Goal: Transaction & Acquisition: Purchase product/service

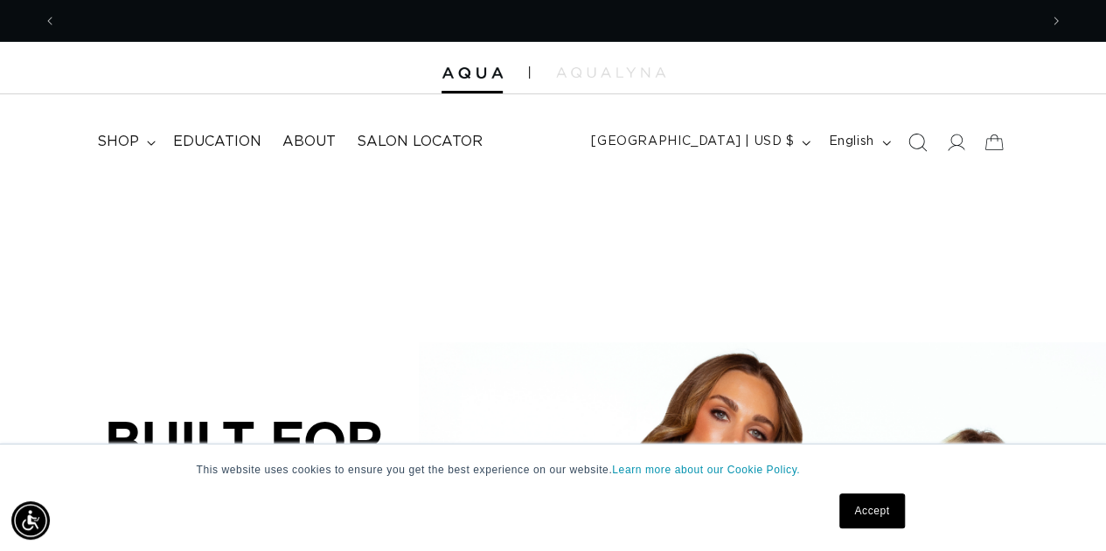
scroll to position [0, 981]
click at [953, 140] on icon at bounding box center [955, 142] width 18 height 18
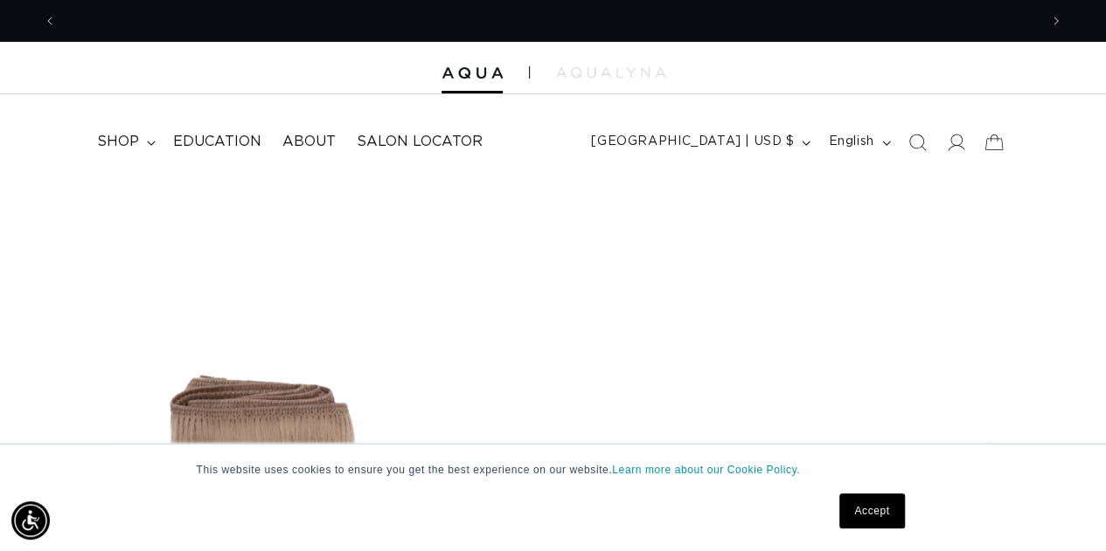
scroll to position [0, 1962]
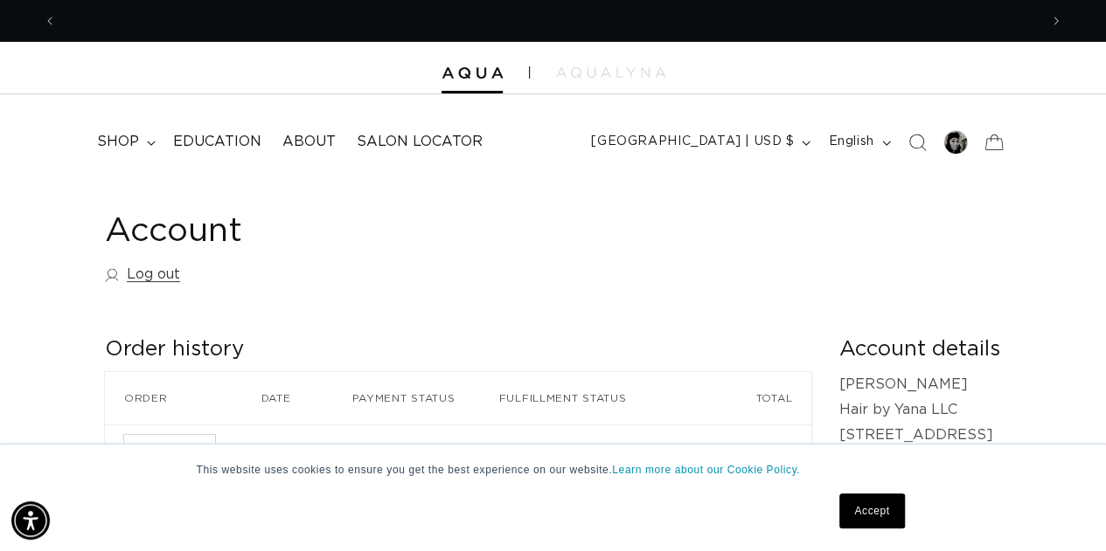
scroll to position [0, 981]
click at [131, 142] on span "shop" at bounding box center [118, 142] width 42 height 18
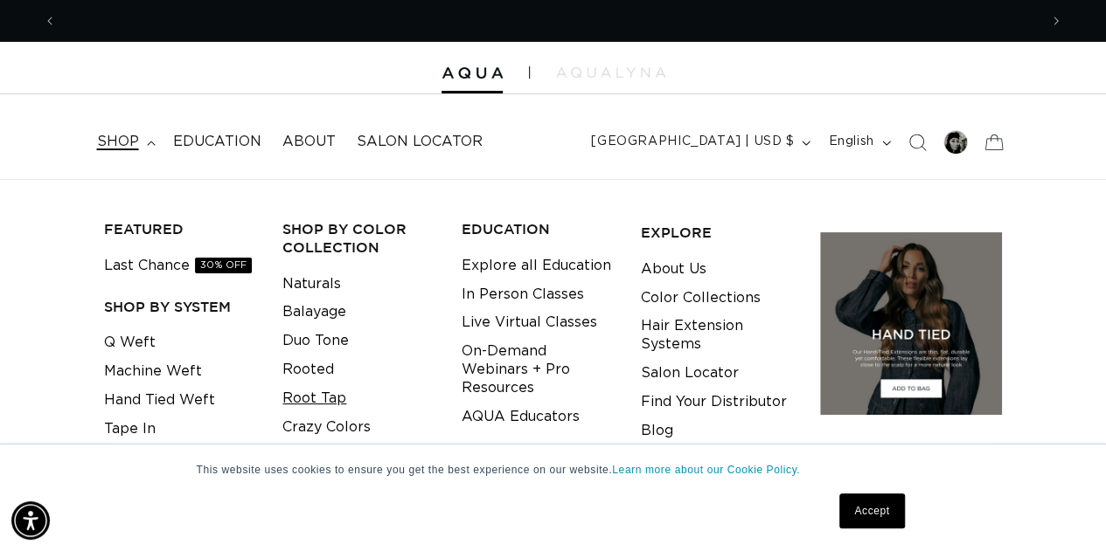
scroll to position [0, 0]
click at [320, 394] on link "Root Tap" at bounding box center [314, 399] width 64 height 29
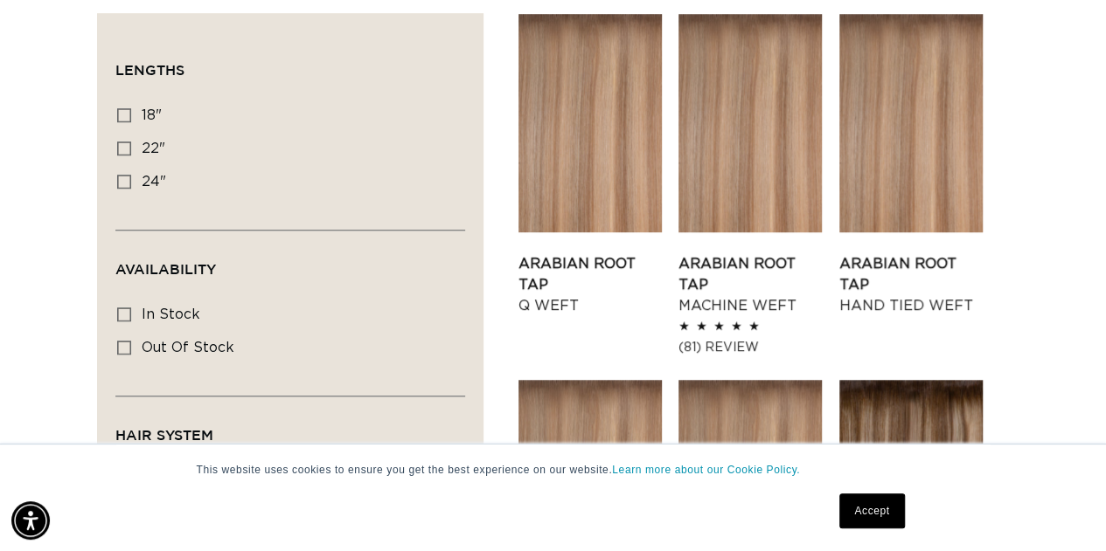
scroll to position [0, 981]
click at [129, 315] on icon at bounding box center [124, 315] width 14 height 14
click at [129, 315] on input "In stock In stock (30 products)" at bounding box center [124, 315] width 14 height 14
checkbox input "true"
click at [124, 113] on icon at bounding box center [124, 115] width 14 height 14
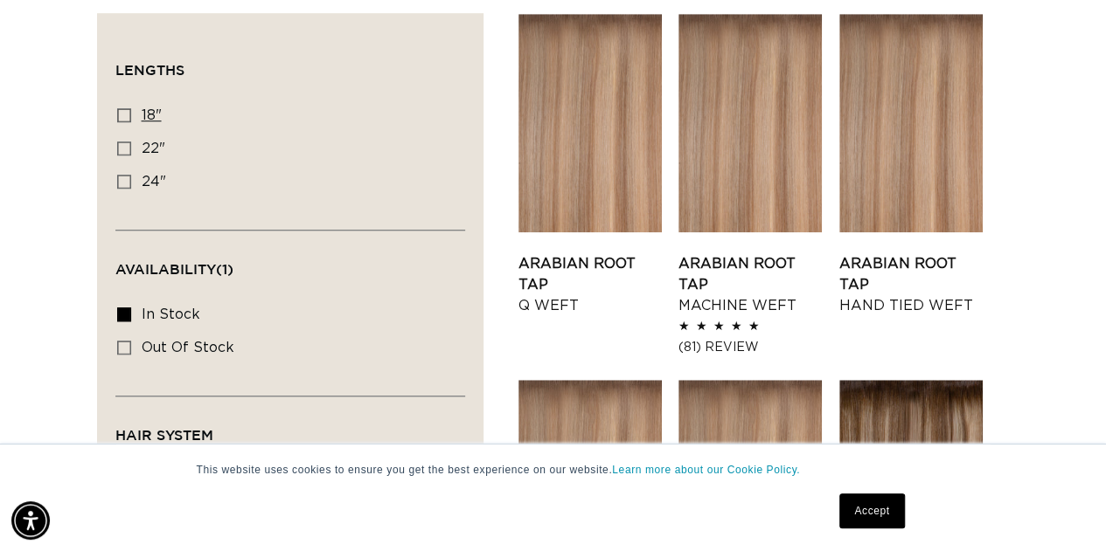
click at [124, 113] on input "18" 18" (24 products)" at bounding box center [124, 115] width 14 height 14
checkbox input "true"
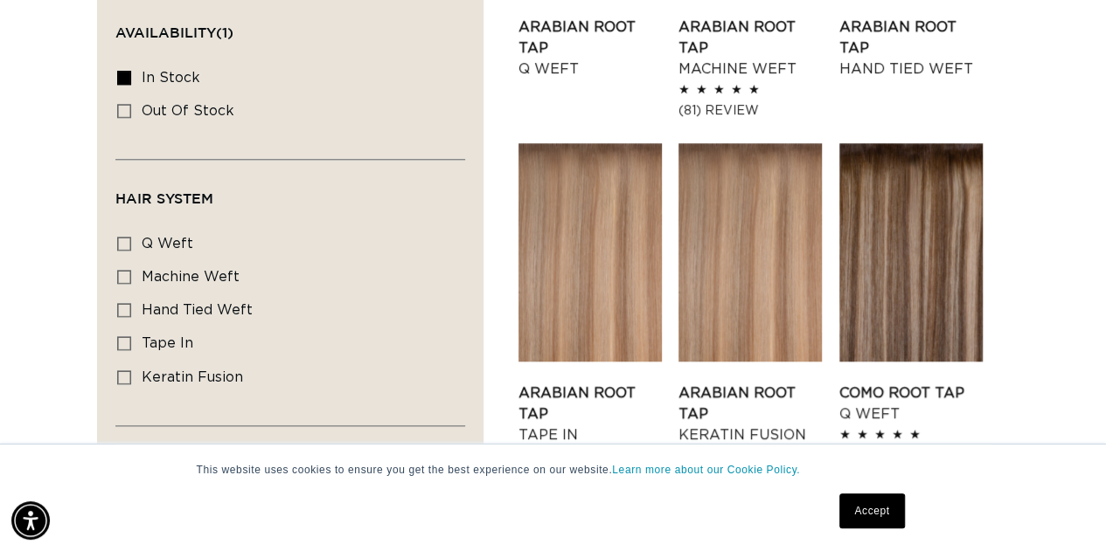
scroll to position [0, 1962]
click at [122, 372] on icon at bounding box center [124, 378] width 14 height 14
click at [122, 372] on input "keratin fusion keratin fusion (6 products)" at bounding box center [124, 378] width 14 height 14
checkbox input "true"
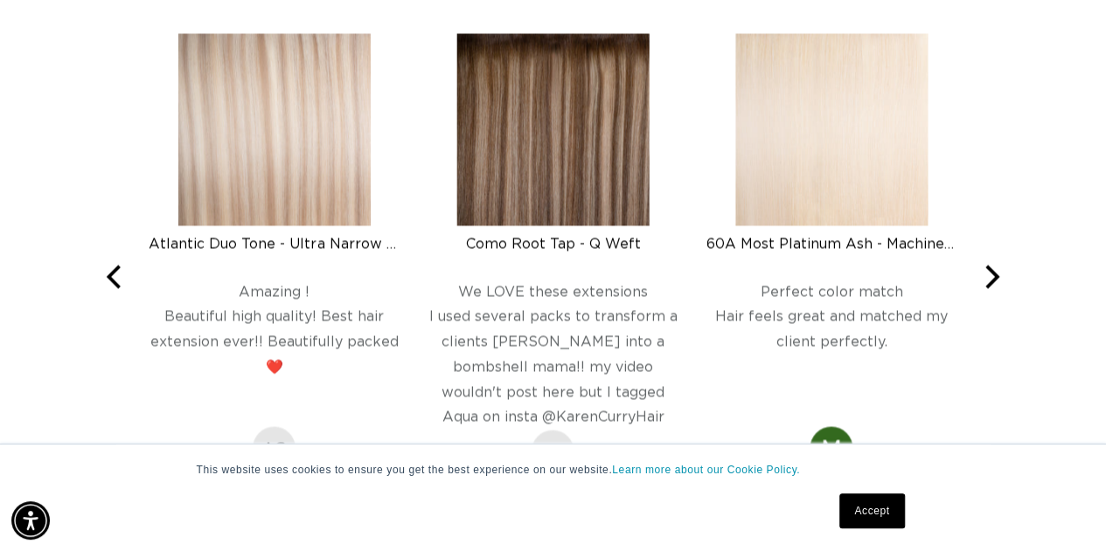
scroll to position [0, 1962]
click at [878, 184] on img at bounding box center [831, 130] width 192 height 192
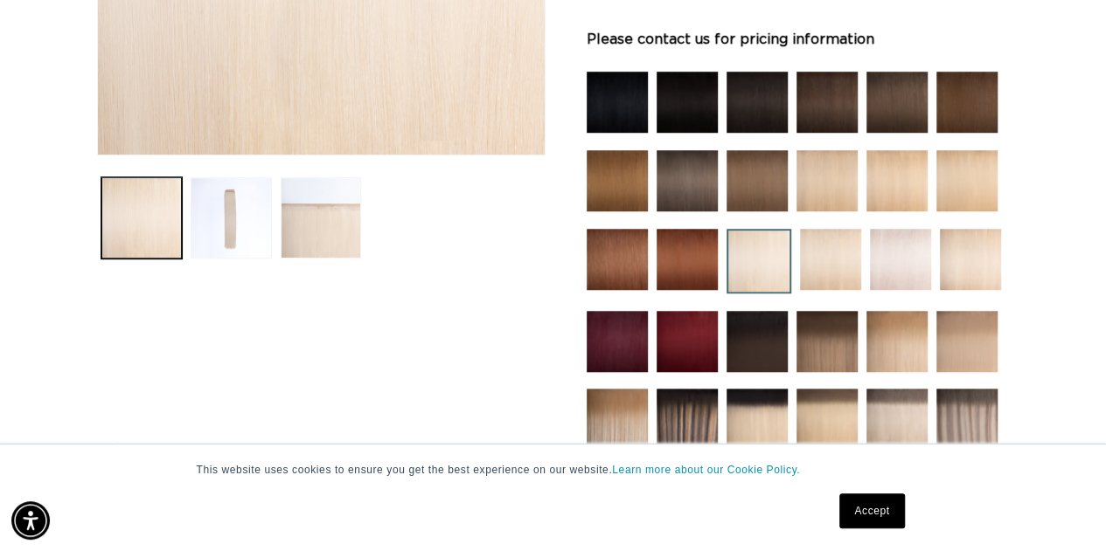
scroll to position [0, 981]
click at [902, 267] on img at bounding box center [900, 259] width 61 height 61
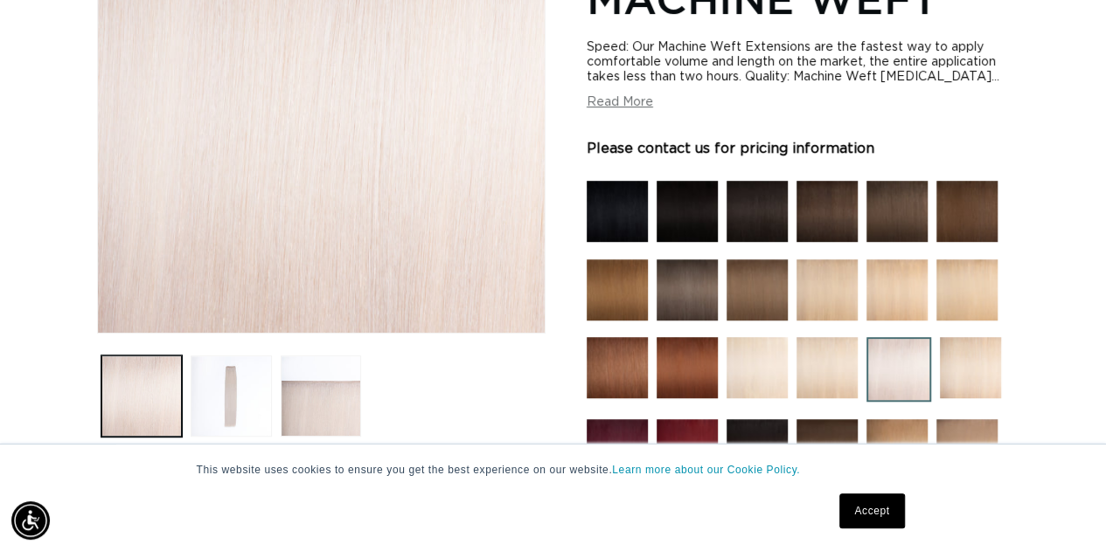
scroll to position [437, 0]
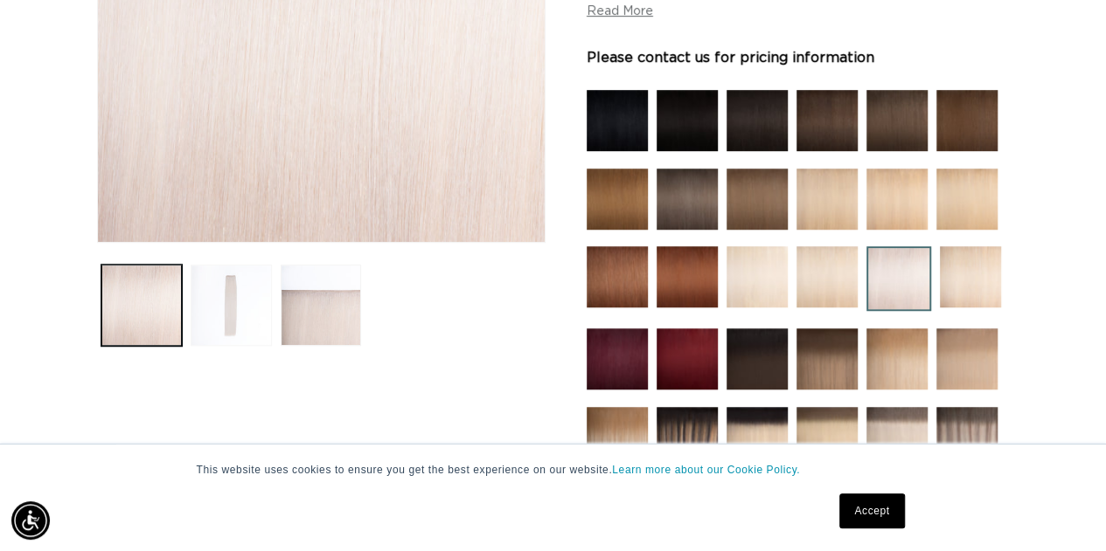
click at [238, 286] on button "Load image 2 in gallery view" at bounding box center [231, 305] width 81 height 81
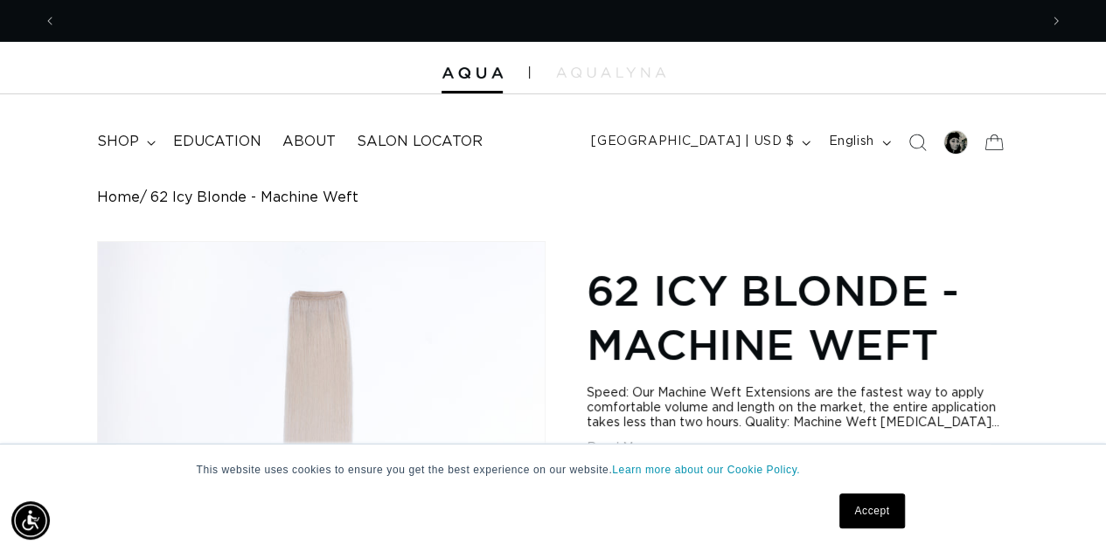
scroll to position [0, 981]
click at [135, 134] on span "shop" at bounding box center [118, 142] width 42 height 18
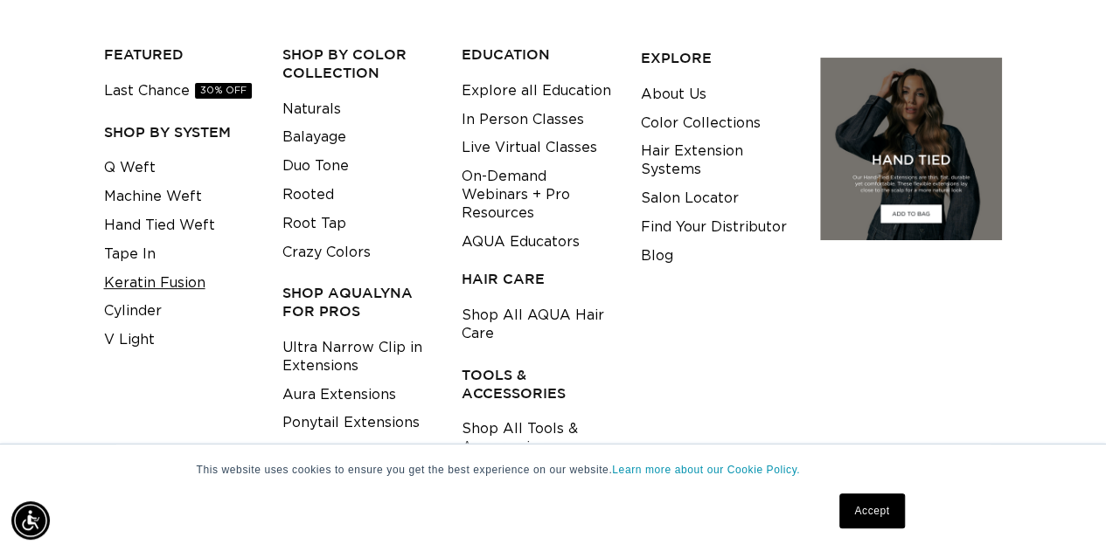
scroll to position [0, 0]
click at [163, 281] on link "Keratin Fusion" at bounding box center [154, 283] width 101 height 29
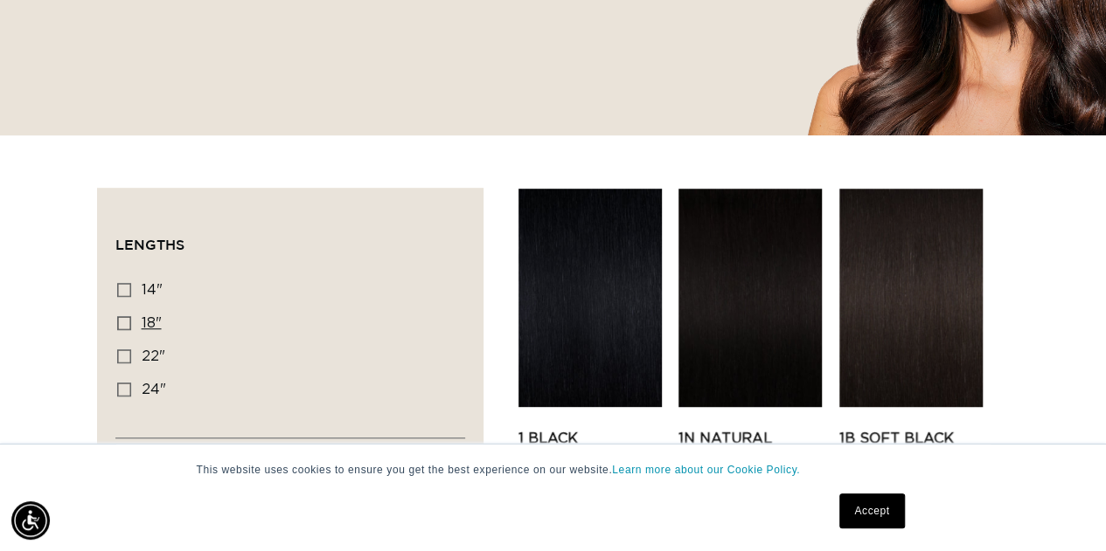
scroll to position [0, 981]
click at [124, 329] on label "18" 18" (47 products)" at bounding box center [285, 324] width 336 height 33
click at [124, 329] on input "18" 18" (47 products)" at bounding box center [124, 323] width 14 height 14
checkbox input "true"
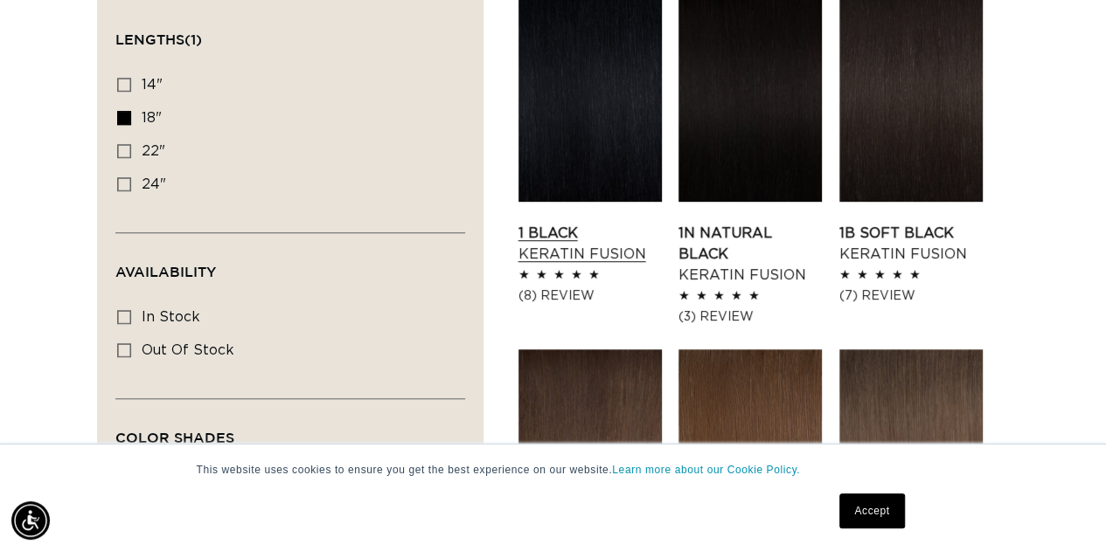
scroll to position [0, 1962]
click at [127, 316] on icon at bounding box center [124, 317] width 14 height 14
click at [127, 316] on input "In stock In stock (44 products)" at bounding box center [124, 317] width 14 height 14
checkbox input "true"
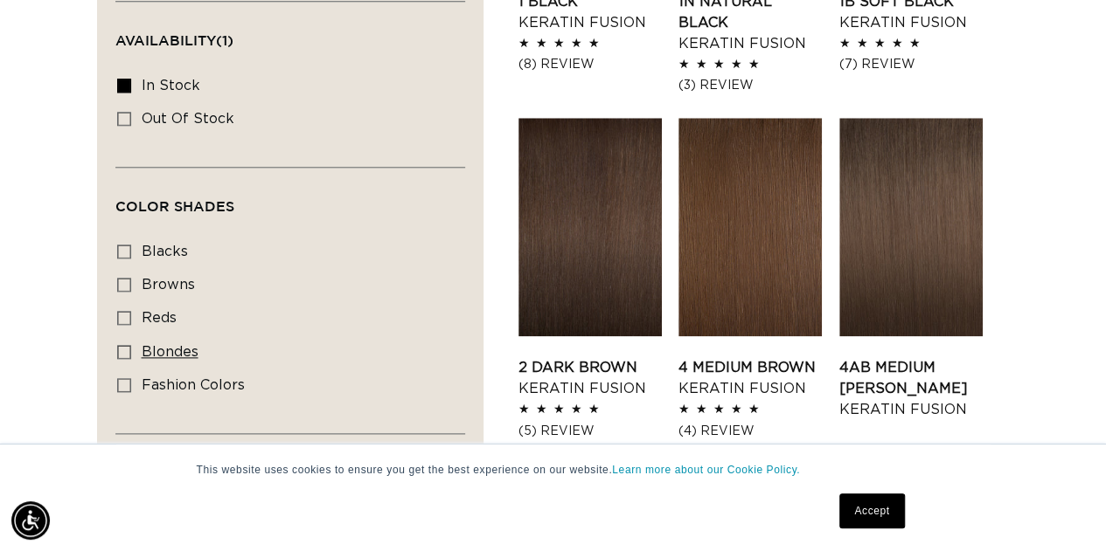
click at [127, 345] on icon at bounding box center [124, 352] width 14 height 14
click at [127, 345] on input "blondes blondes (25 products)" at bounding box center [124, 352] width 14 height 14
checkbox input "true"
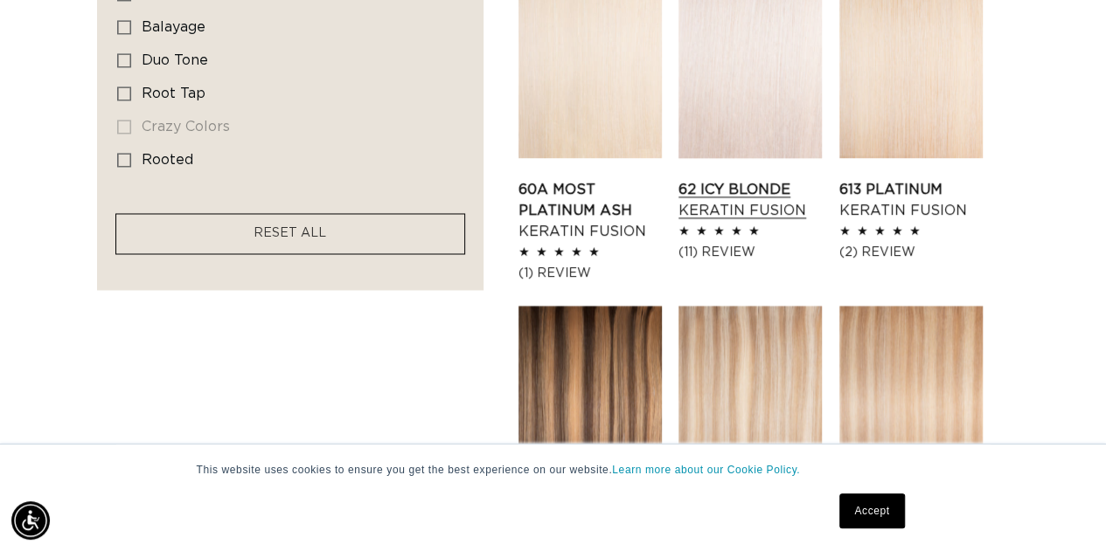
scroll to position [0, 981]
click at [767, 179] on link "62 Icy Blonde Keratin Fusion" at bounding box center [749, 200] width 143 height 42
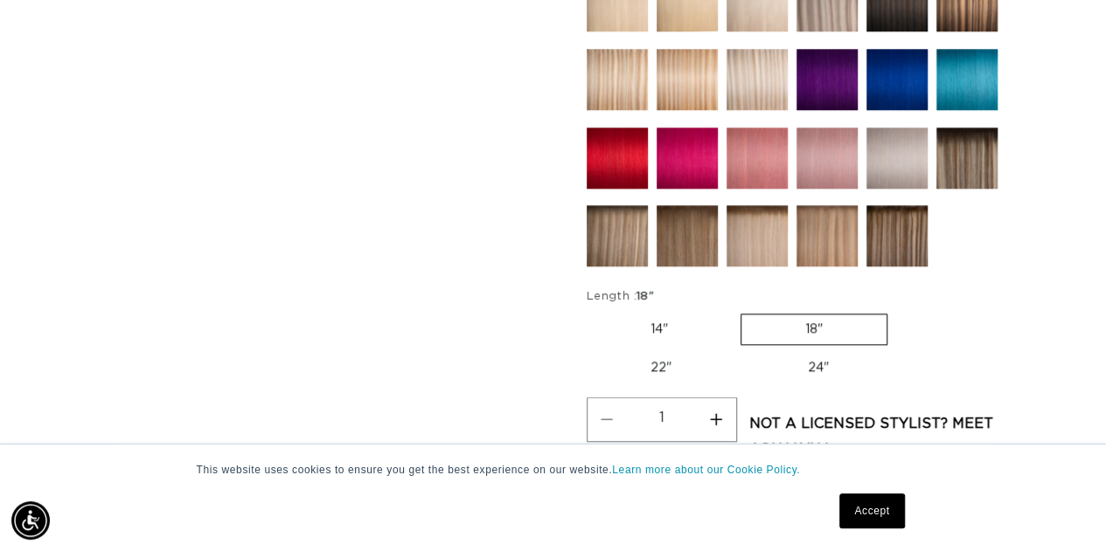
scroll to position [0, 1962]
click at [706, 407] on button "Increase quantity for 62 Icy Blonde - Keratin Fusion" at bounding box center [716, 420] width 39 height 45
type input "3"
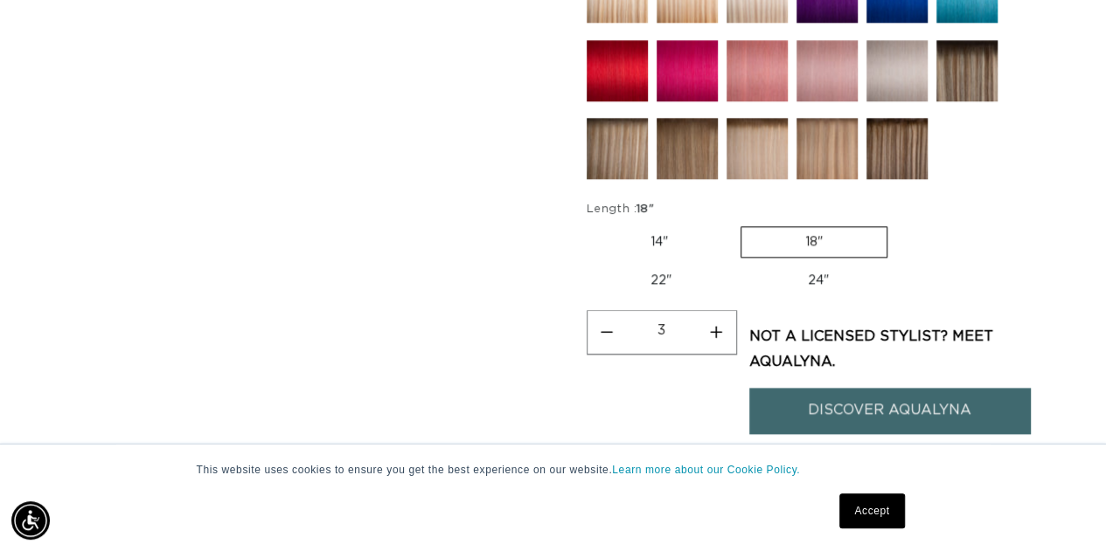
scroll to position [961, 0]
click at [662, 272] on label "22" Variant sold out or unavailable" at bounding box center [660, 281] width 149 height 30
click at [896, 224] on input "22" Variant sold out or unavailable" at bounding box center [896, 223] width 1 height 1
radio input "true"
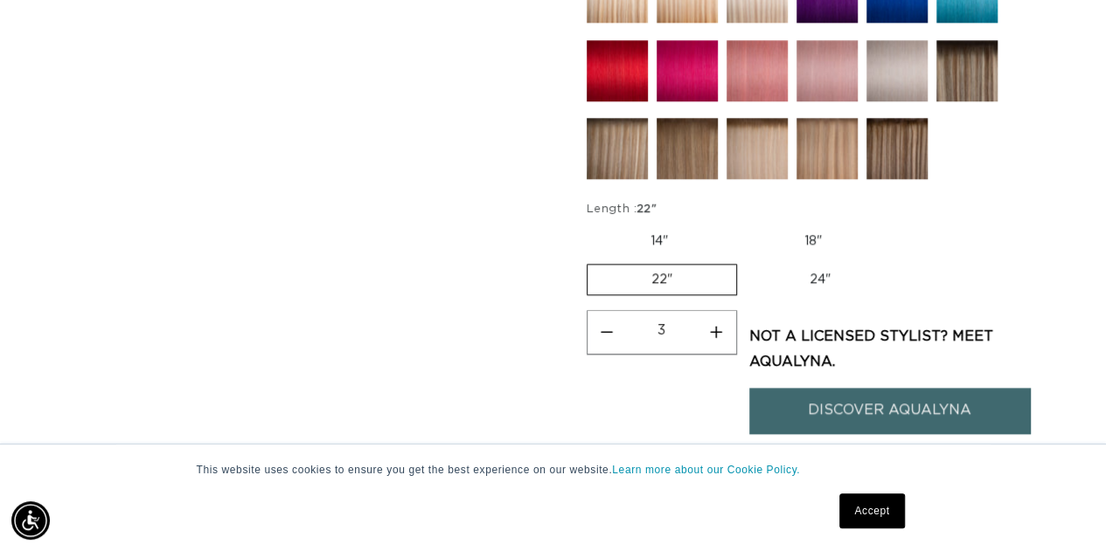
scroll to position [0, 0]
click at [811, 234] on label "18" Variant sold out or unavailable" at bounding box center [812, 241] width 145 height 30
click at [741, 224] on input "18" Variant sold out or unavailable" at bounding box center [740, 223] width 1 height 1
radio input "true"
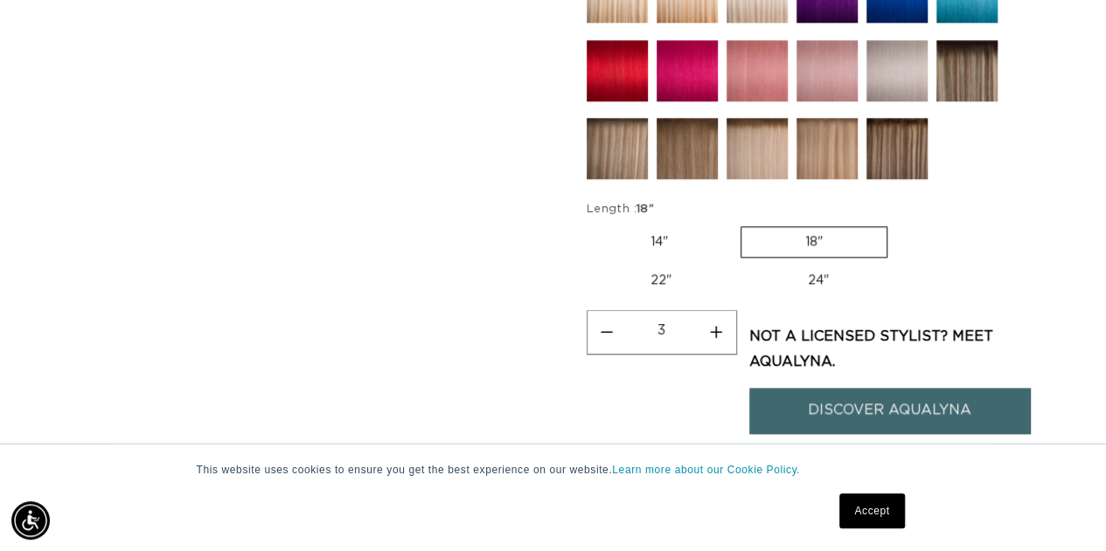
click at [938, 410] on link "DISCOVER AQUALYNA" at bounding box center [889, 410] width 281 height 45
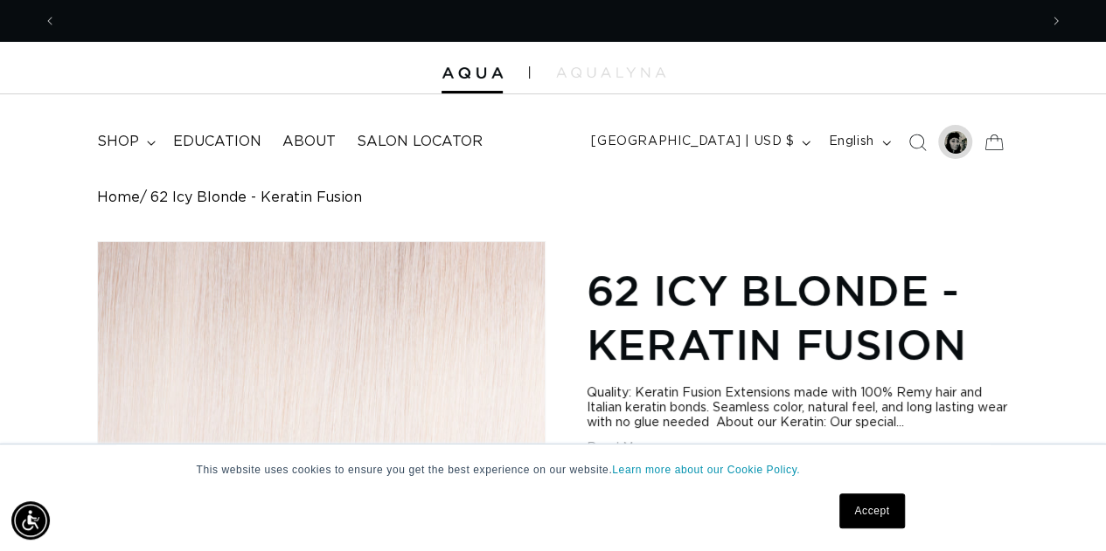
scroll to position [0, 981]
click at [956, 140] on div at bounding box center [955, 142] width 24 height 24
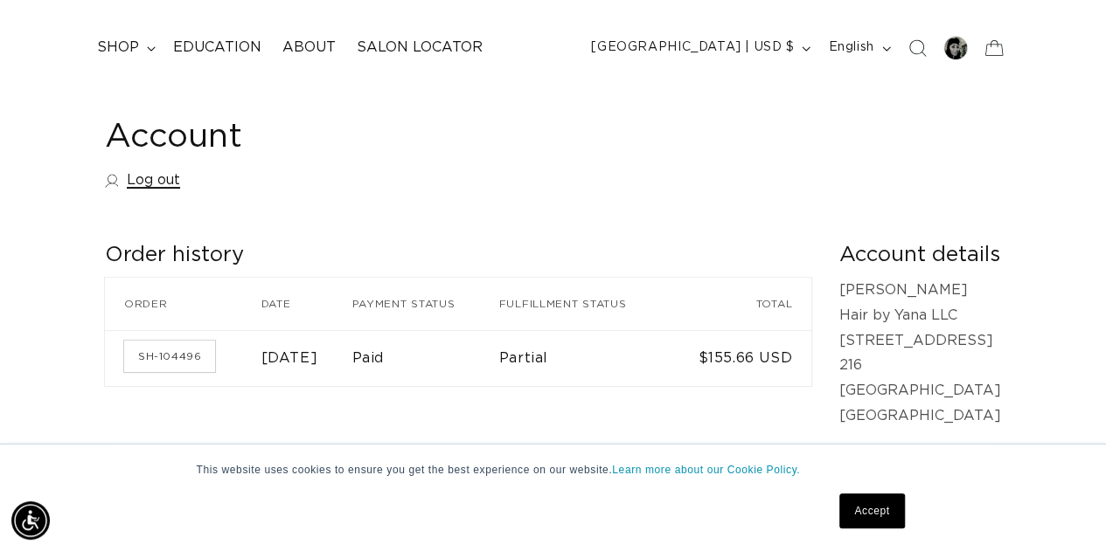
scroll to position [0, 1962]
click at [152, 188] on link "Log out" at bounding box center [142, 180] width 75 height 25
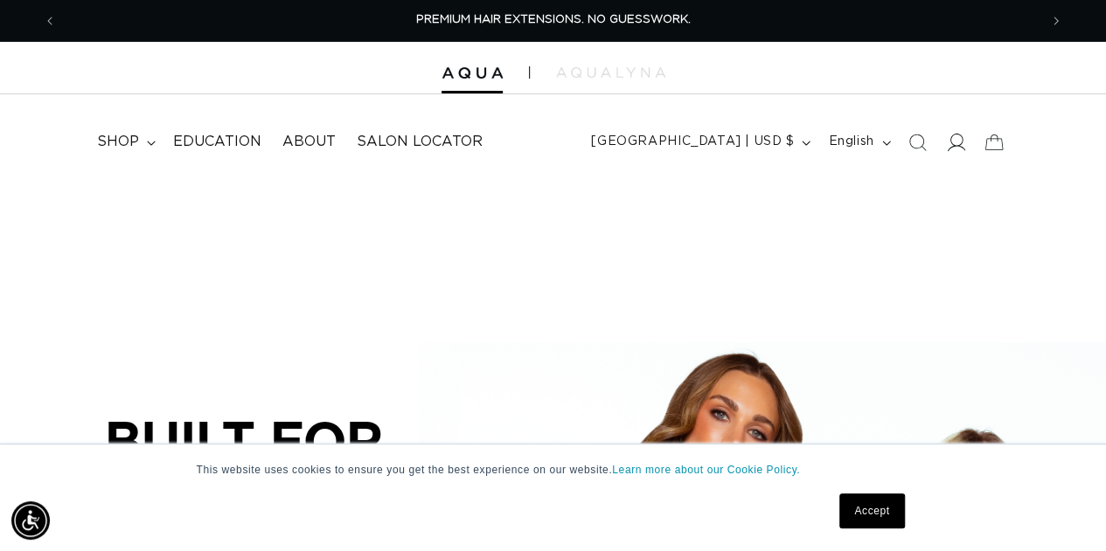
click at [955, 142] on icon at bounding box center [955, 142] width 18 height 18
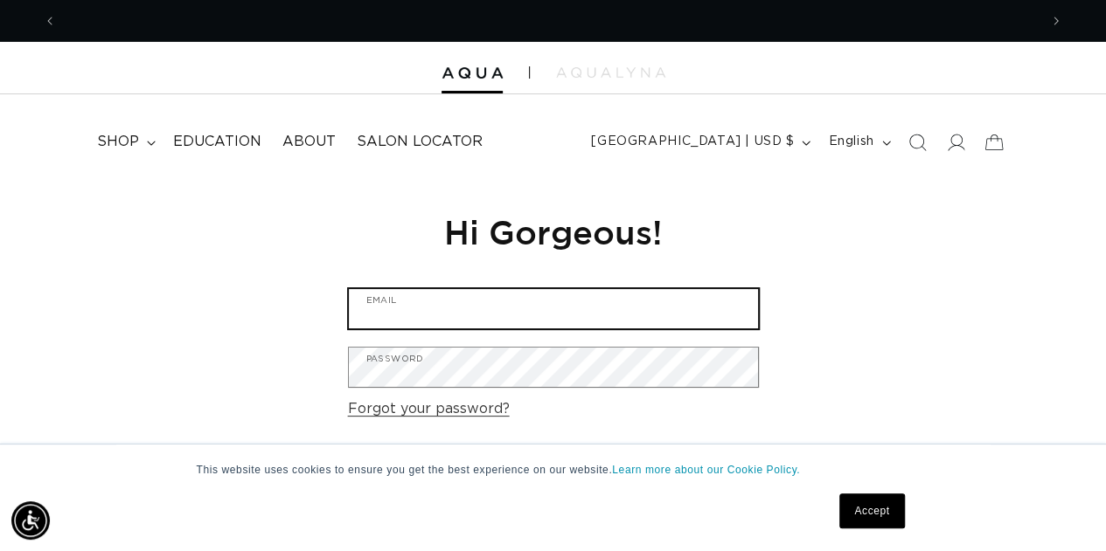
scroll to position [0, 981]
click at [475, 316] on input "Email" at bounding box center [553, 308] width 409 height 39
type input "hair.byyana16@gmail.com"
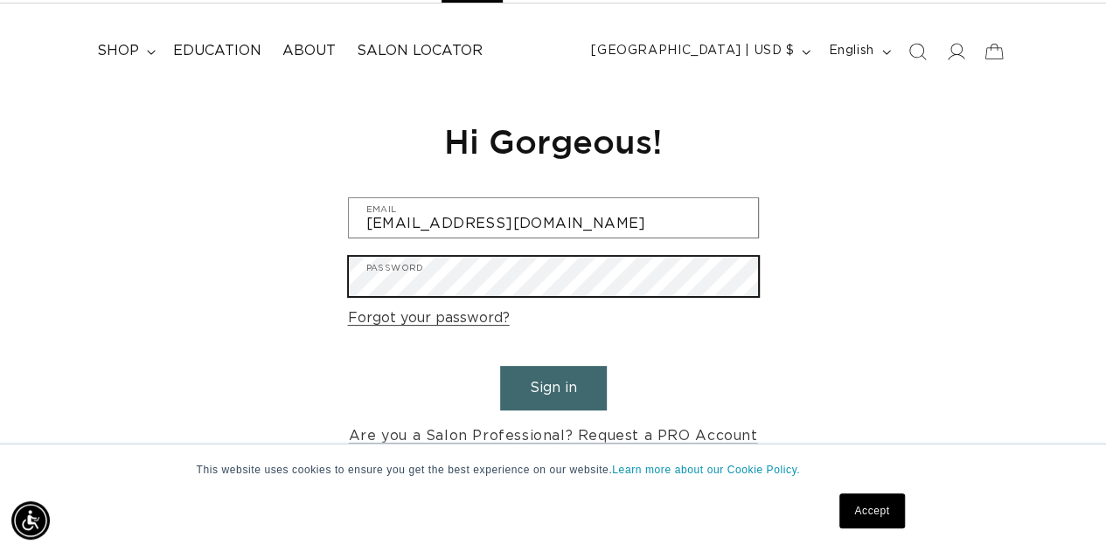
scroll to position [0, 981]
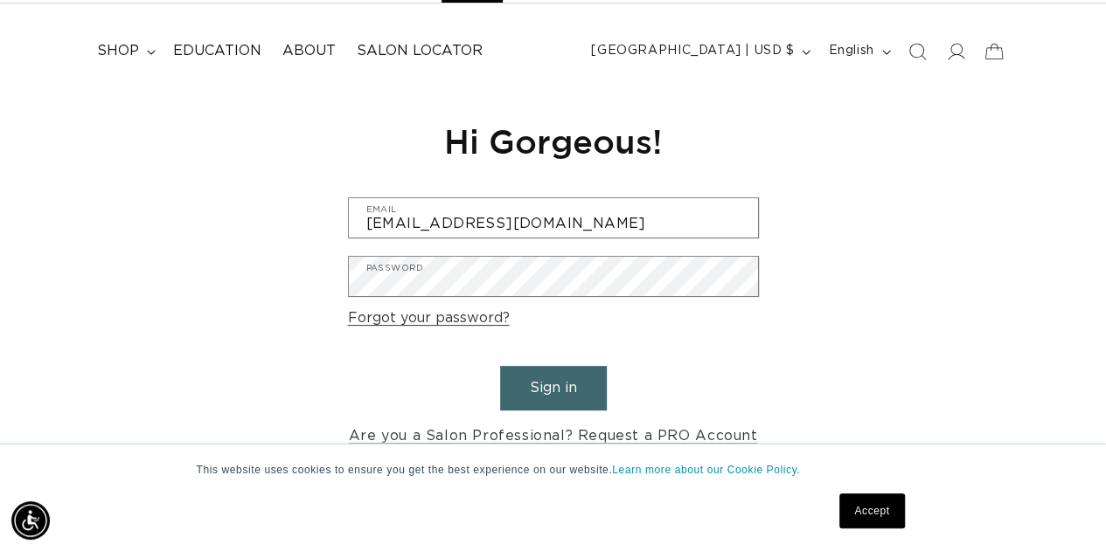
click at [570, 390] on button "Sign in" at bounding box center [553, 388] width 107 height 45
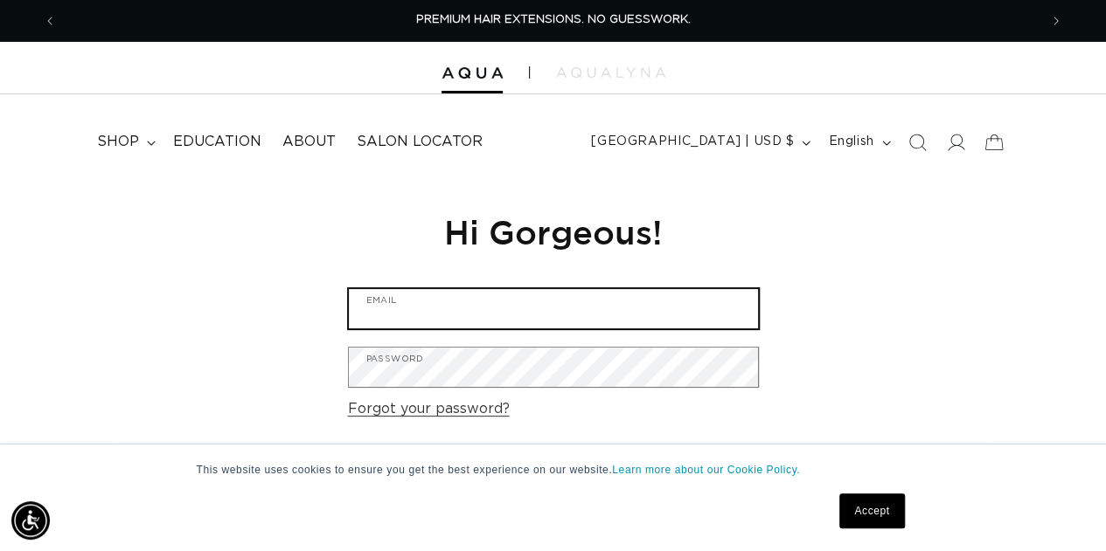
click at [583, 300] on input "Email" at bounding box center [553, 308] width 409 height 39
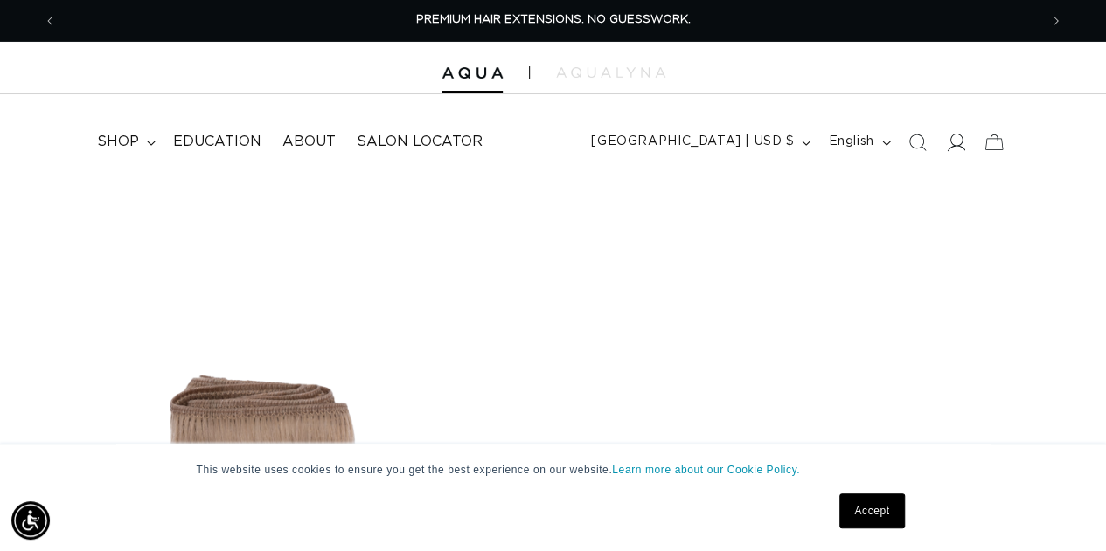
click at [965, 144] on span at bounding box center [955, 142] width 38 height 38
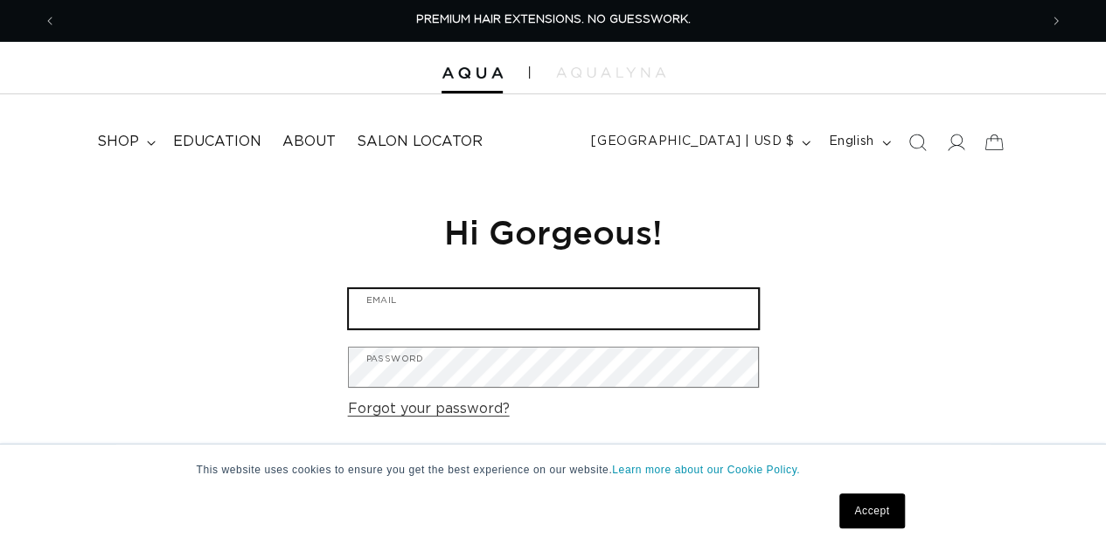
click at [451, 314] on input "Email" at bounding box center [553, 308] width 409 height 39
type input "maiyana86@gmail.com"
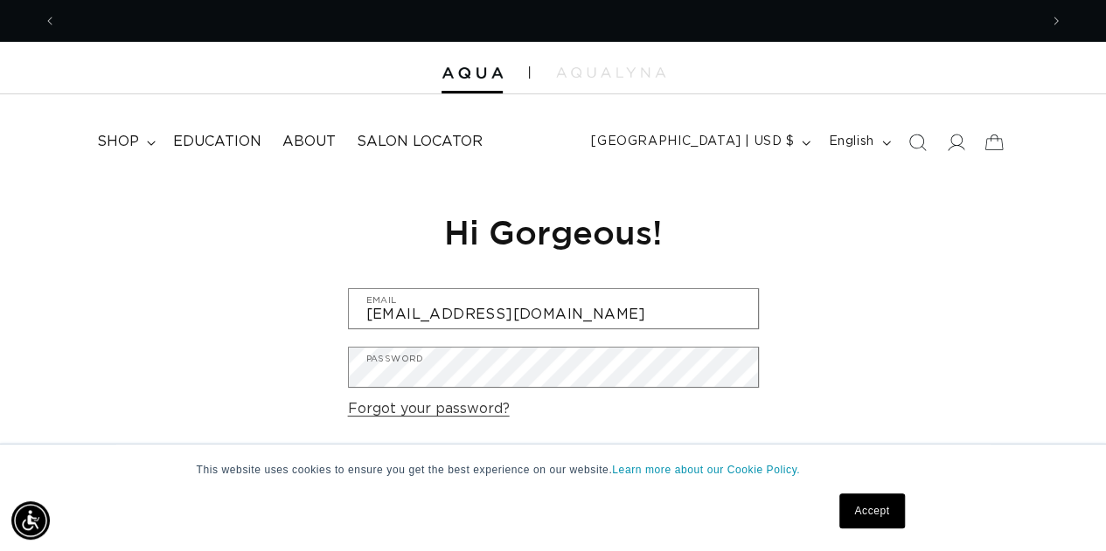
scroll to position [0, 1962]
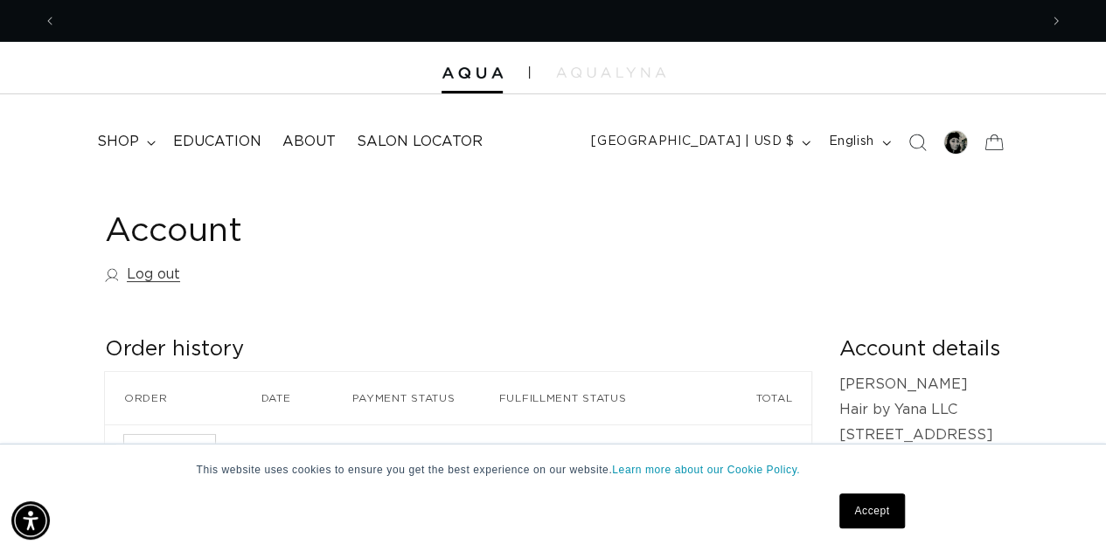
scroll to position [0, 981]
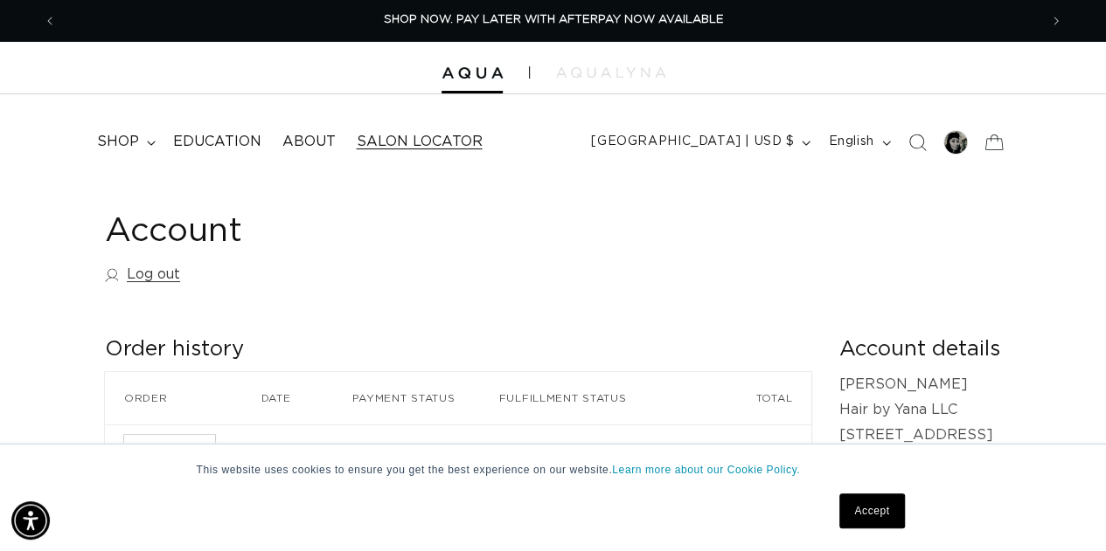
click at [439, 148] on span "Salon Locator" at bounding box center [420, 142] width 126 height 18
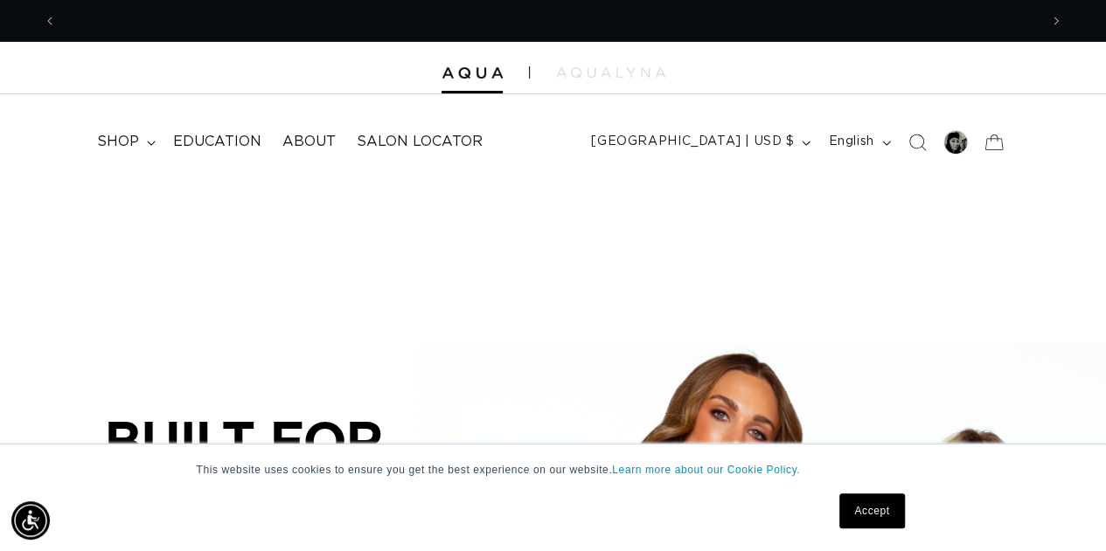
scroll to position [0, 981]
click at [120, 149] on span "shop" at bounding box center [118, 142] width 42 height 18
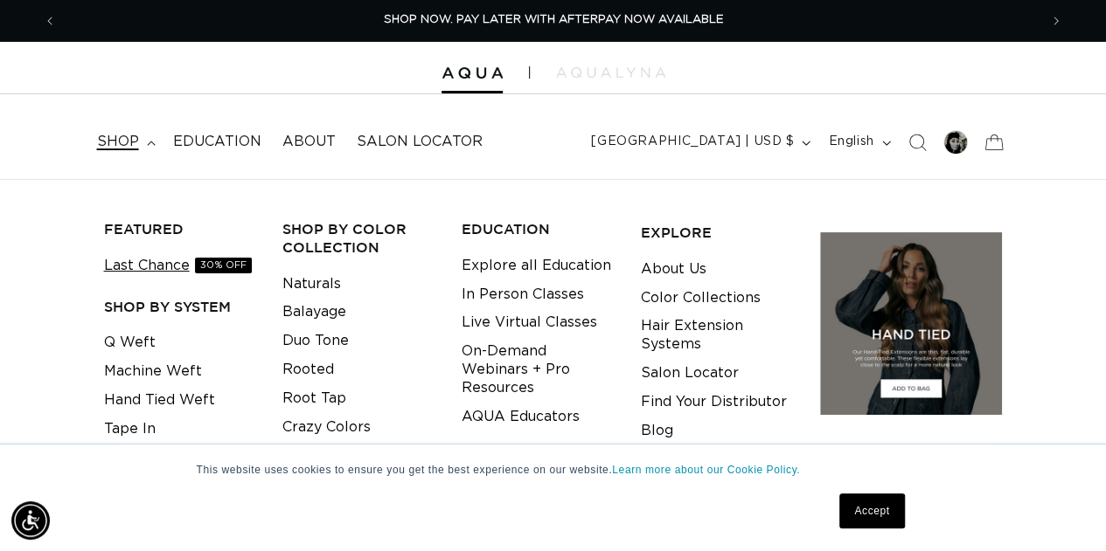
click at [170, 267] on link "Last Chance 30% OFF" at bounding box center [178, 266] width 148 height 29
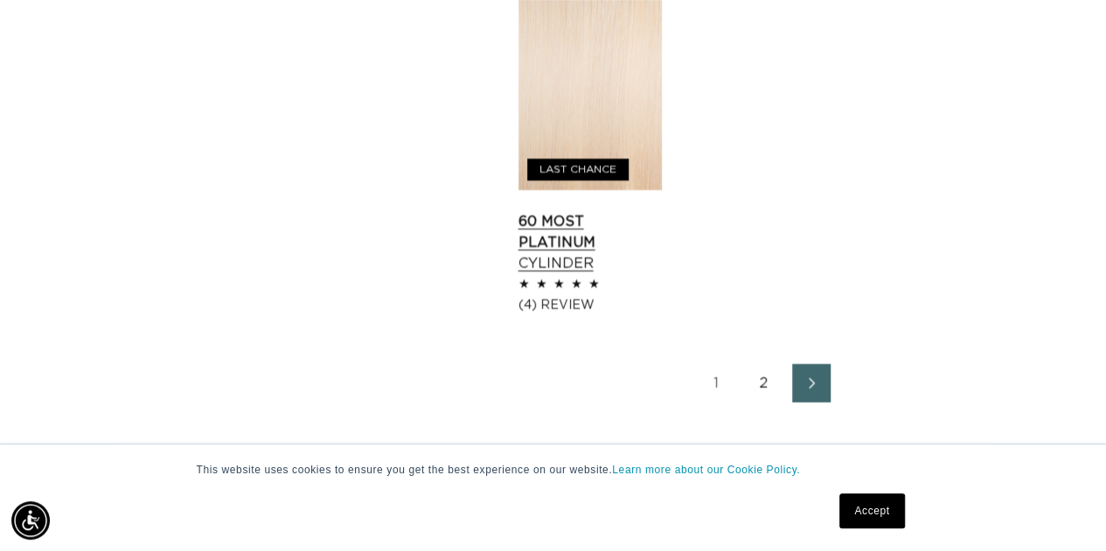
scroll to position [2535, 0]
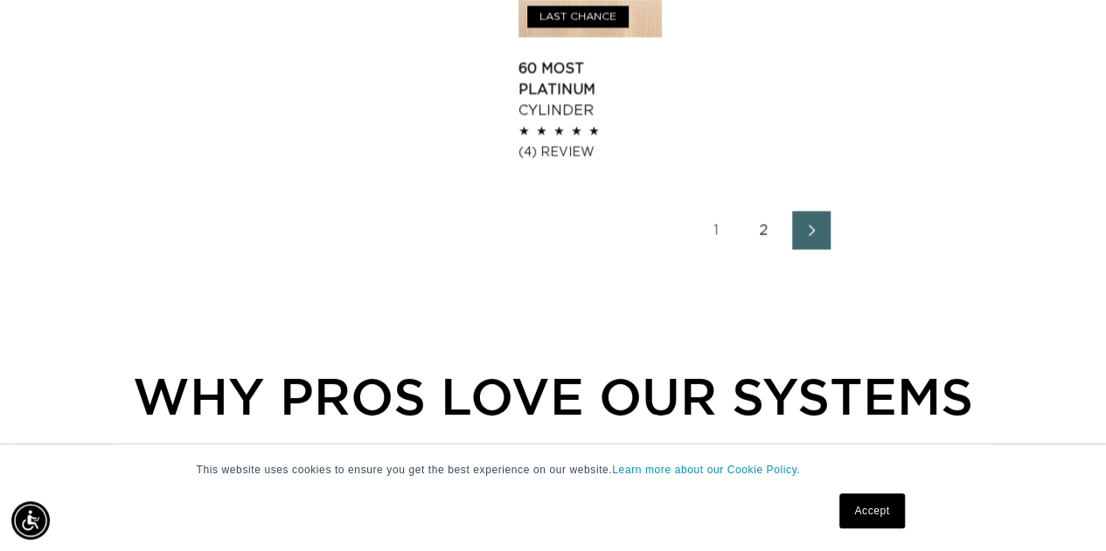
click at [799, 239] on link "Next page" at bounding box center [811, 231] width 38 height 38
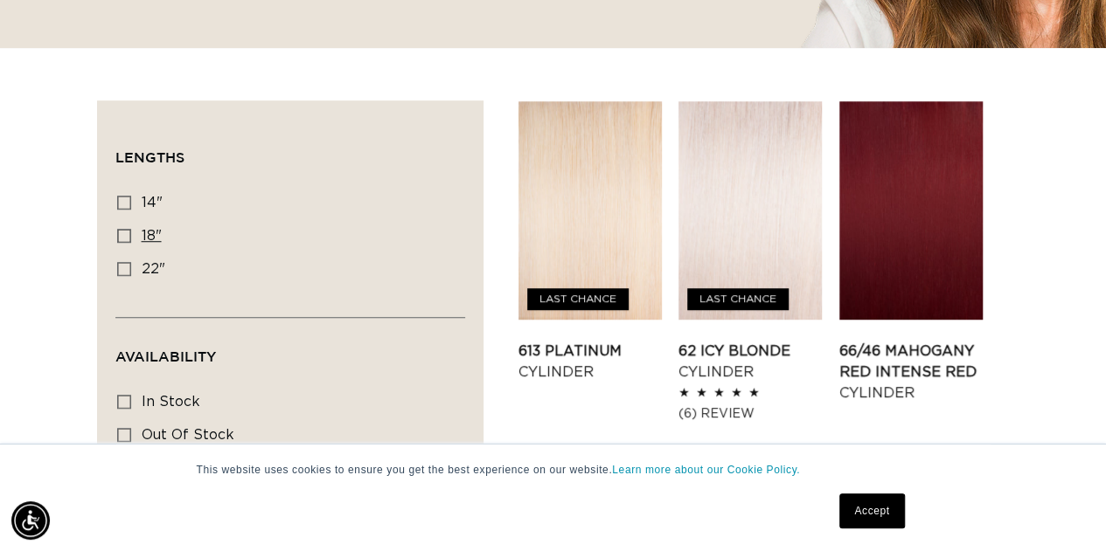
scroll to position [0, 981]
click at [130, 236] on icon at bounding box center [124, 236] width 14 height 14
click at [130, 236] on input "18" 18" (22 products)" at bounding box center [124, 236] width 14 height 14
checkbox input "true"
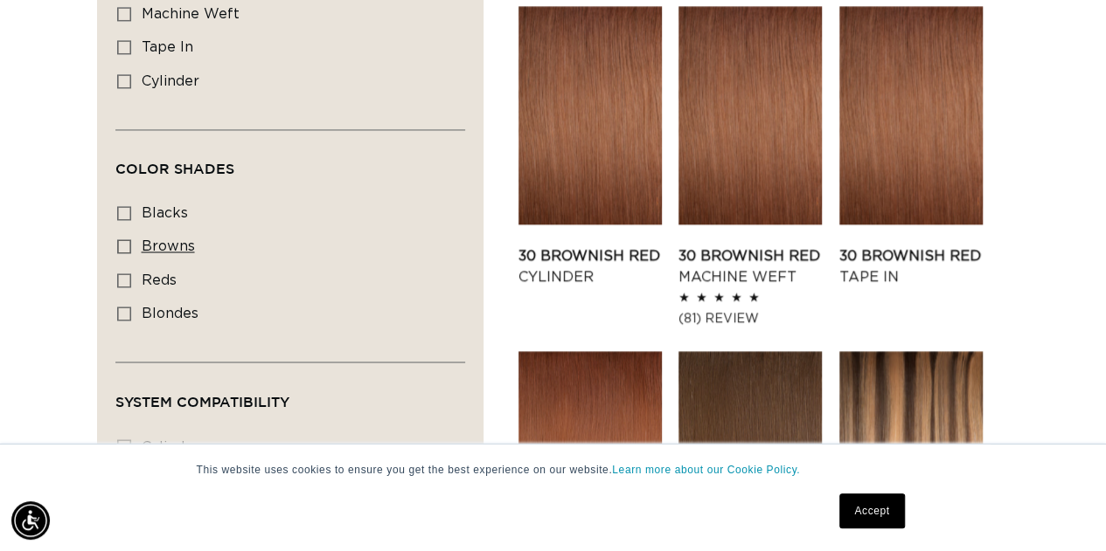
scroll to position [0, 981]
click at [123, 307] on icon at bounding box center [124, 314] width 14 height 14
click at [123, 307] on input "blondes blondes (13 products)" at bounding box center [124, 314] width 14 height 14
checkbox input "true"
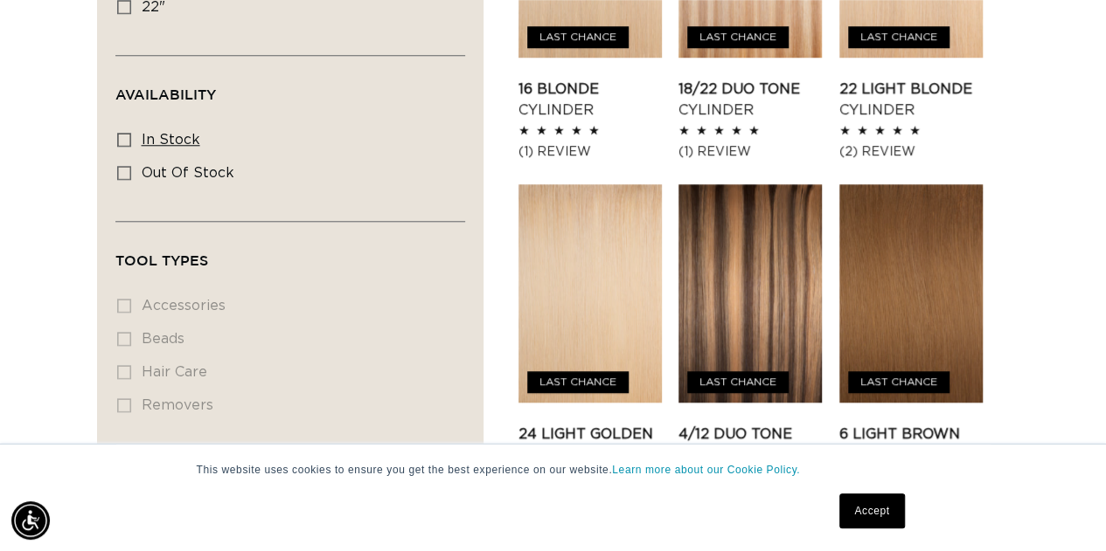
click at [125, 142] on icon at bounding box center [124, 140] width 14 height 14
click at [125, 142] on input "In stock In stock (12 products)" at bounding box center [124, 140] width 14 height 14
checkbox input "true"
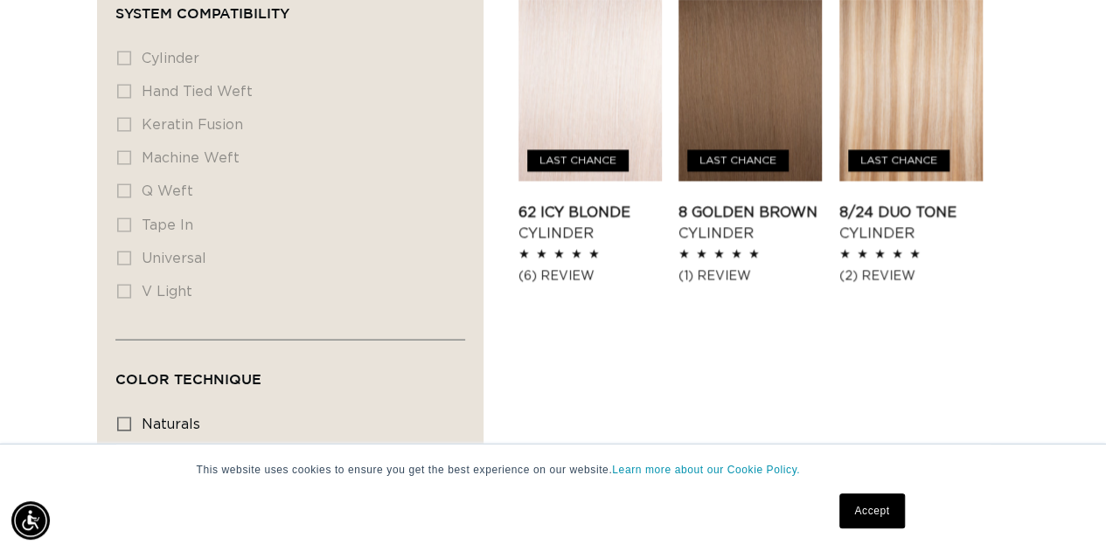
scroll to position [0, 1962]
click at [125, 116] on li "keratin fusion keratin fusion (0 products)" at bounding box center [285, 125] width 336 height 33
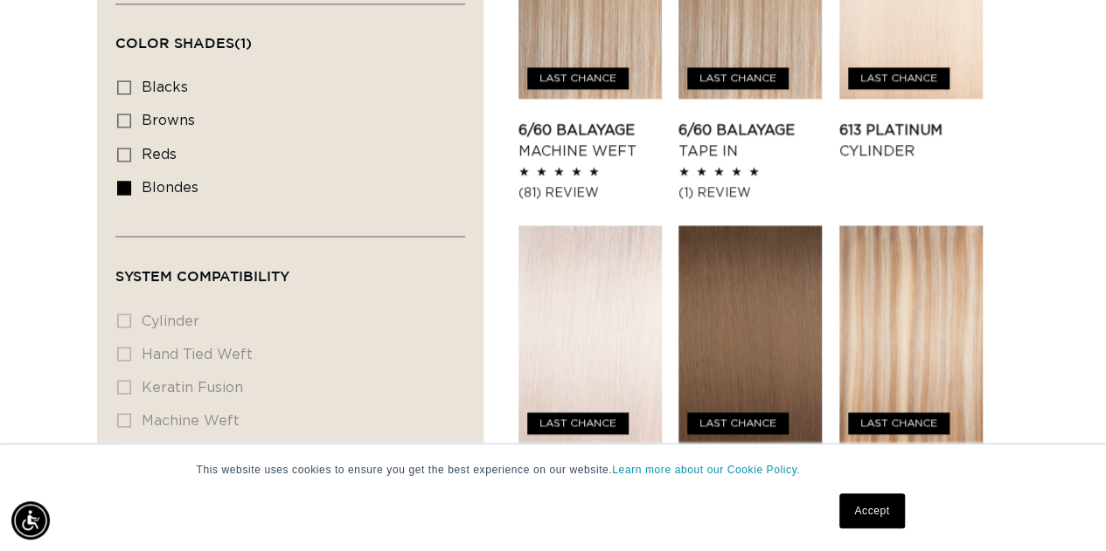
scroll to position [0, 981]
click at [614, 465] on link "62 Icy Blonde Cylinder" at bounding box center [589, 486] width 143 height 42
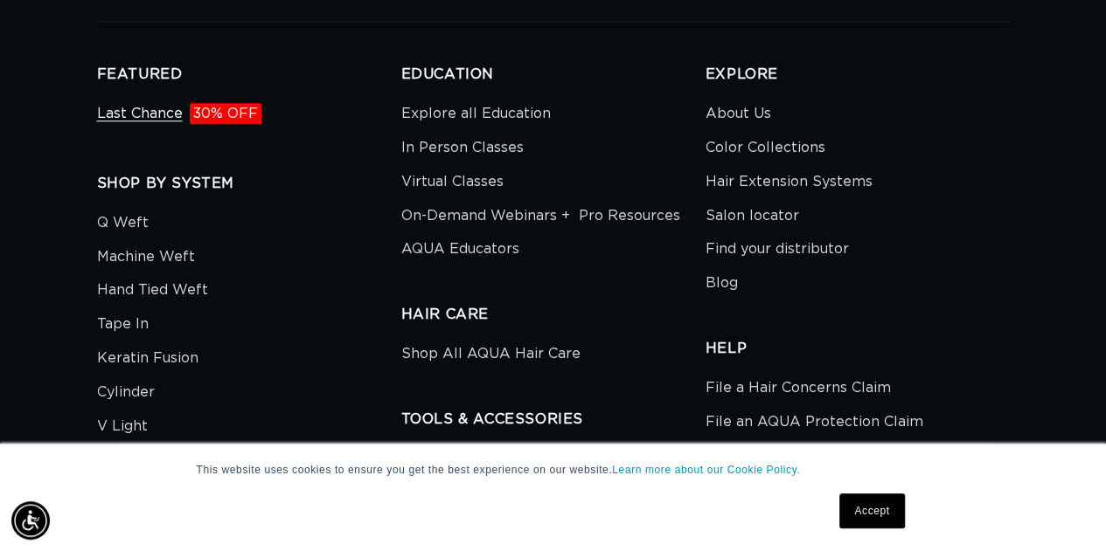
click at [225, 114] on link "Last Chance 30% OFF" at bounding box center [179, 116] width 164 height 30
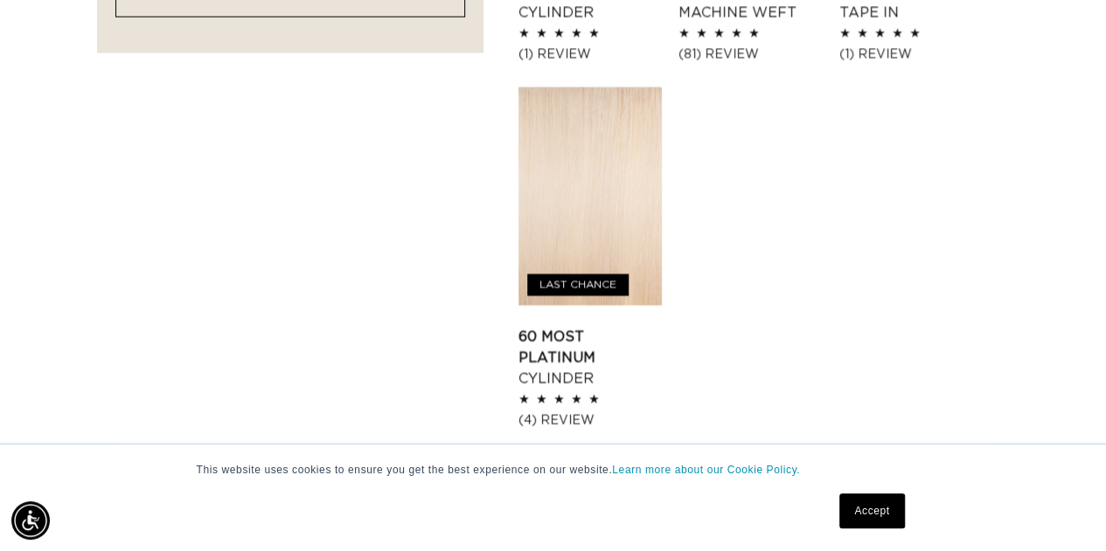
scroll to position [2272, 0]
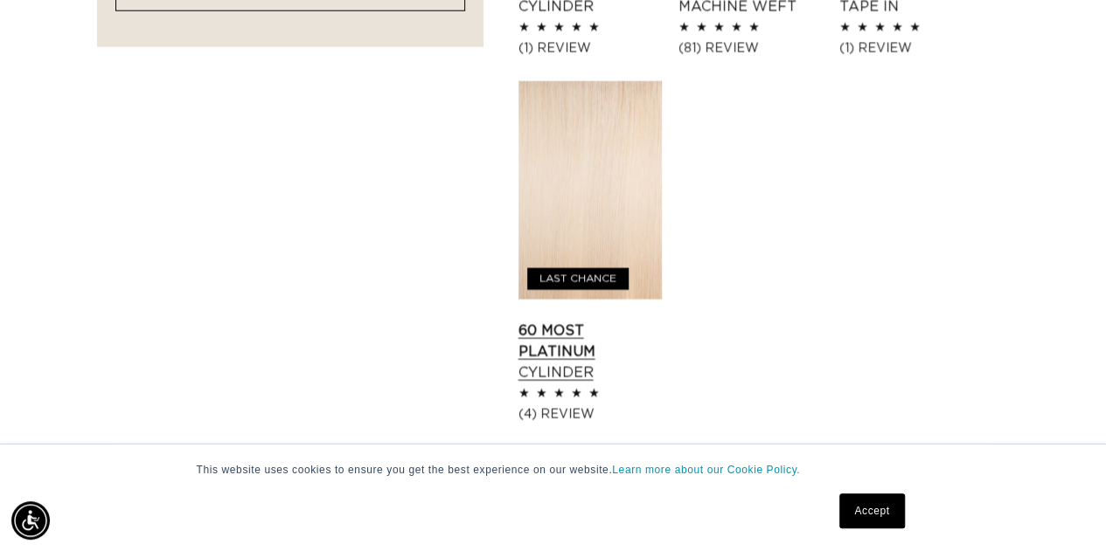
click at [600, 321] on link "60 Most Platinum Cylinder" at bounding box center [589, 352] width 143 height 63
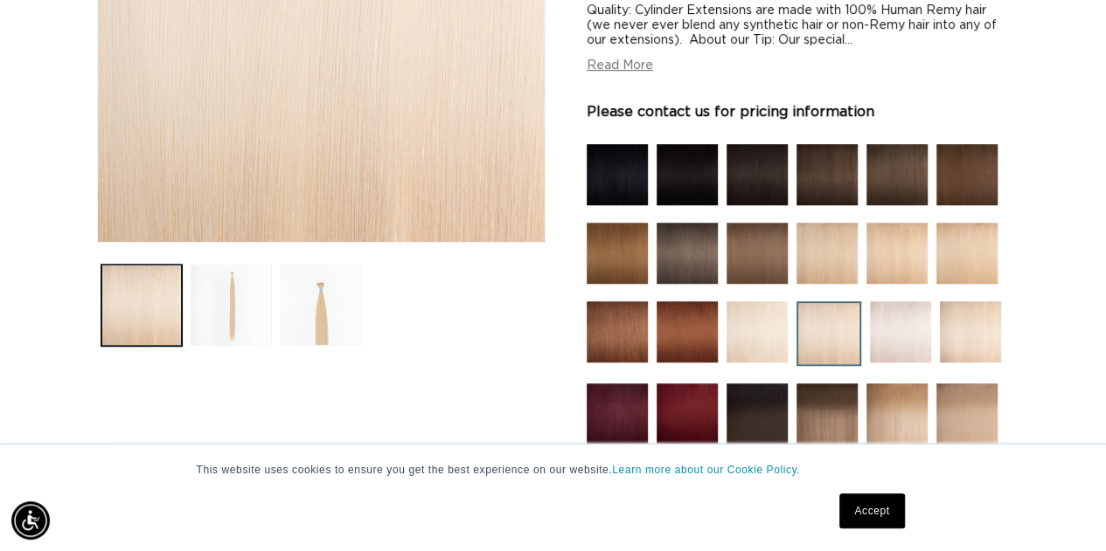
scroll to position [0, 981]
click at [921, 326] on img at bounding box center [900, 332] width 61 height 61
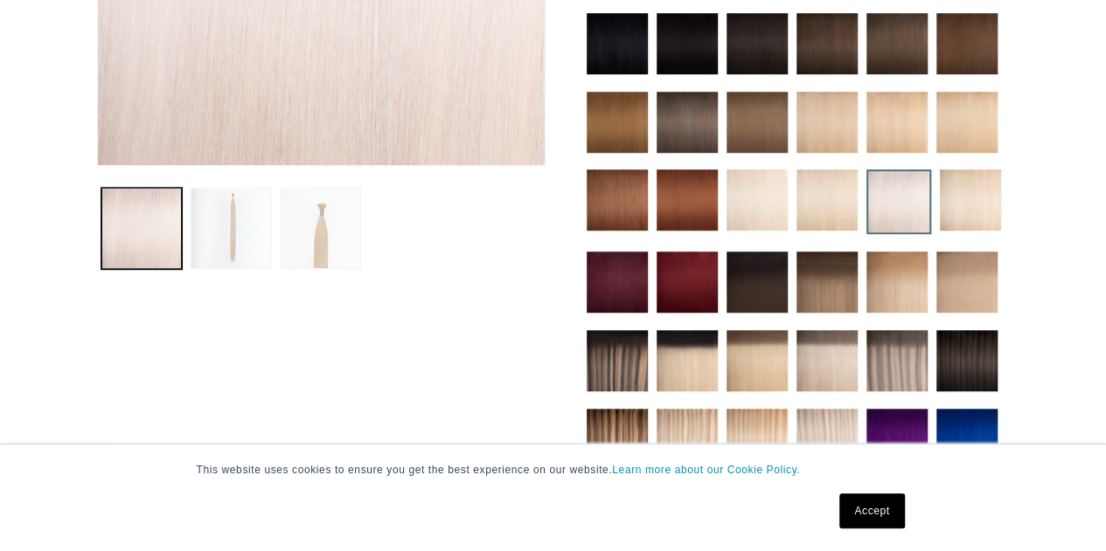
scroll to position [524, 0]
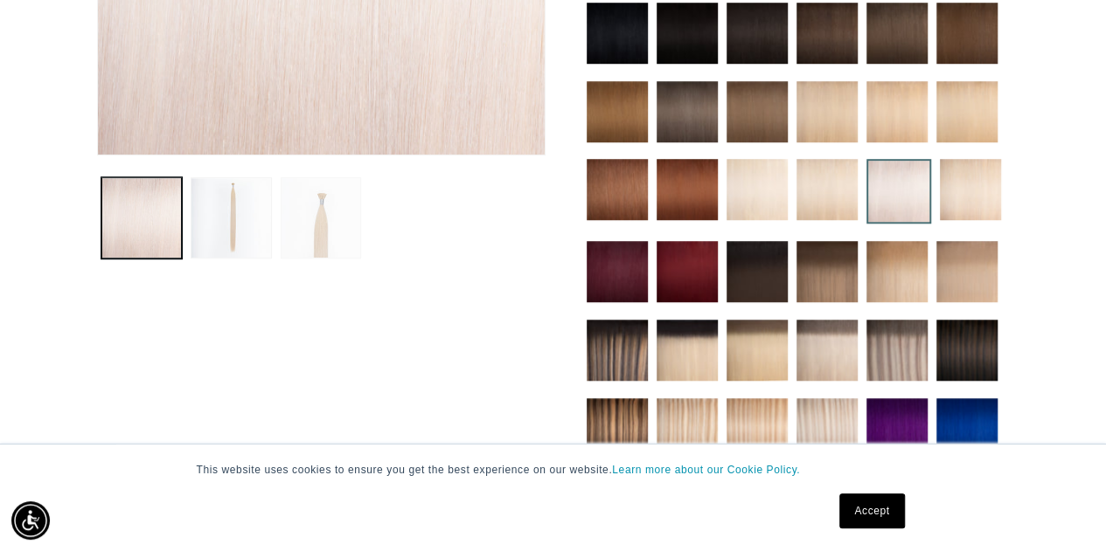
click at [310, 224] on button "Load image 3 in gallery view" at bounding box center [321, 217] width 81 height 81
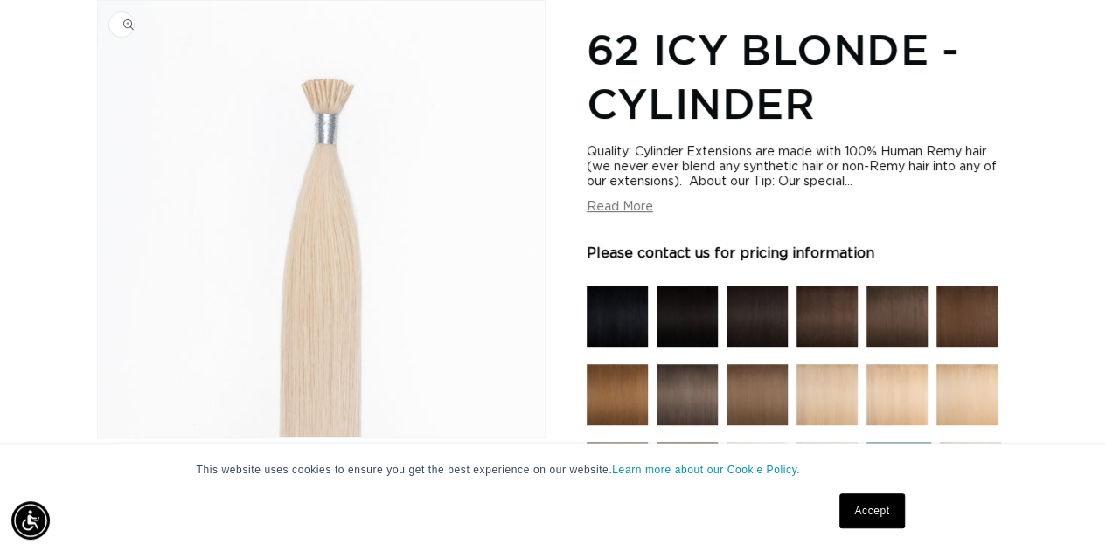
scroll to position [0, 1962]
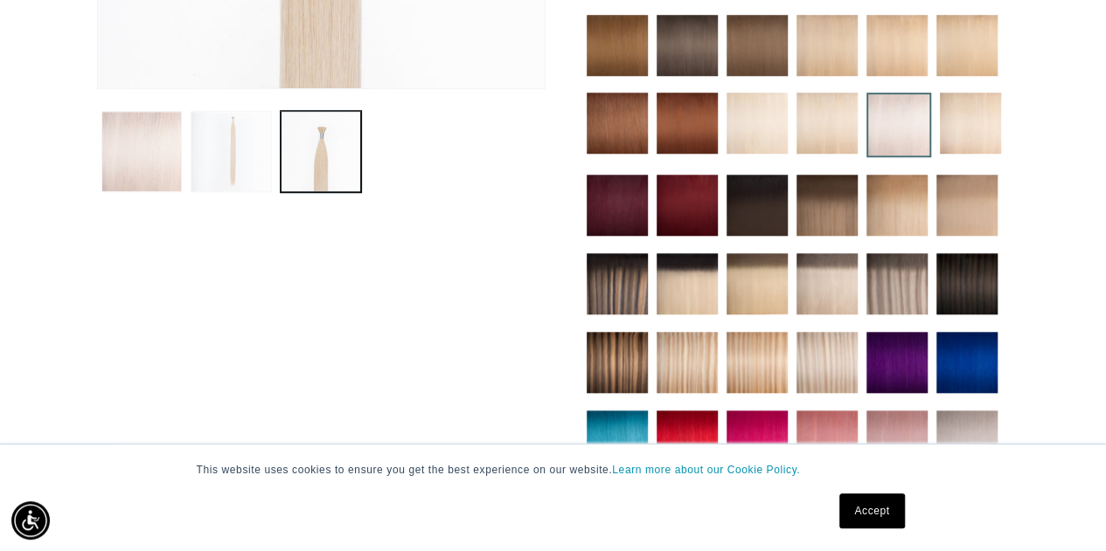
click at [238, 132] on button "Load image 2 in gallery view" at bounding box center [231, 151] width 81 height 81
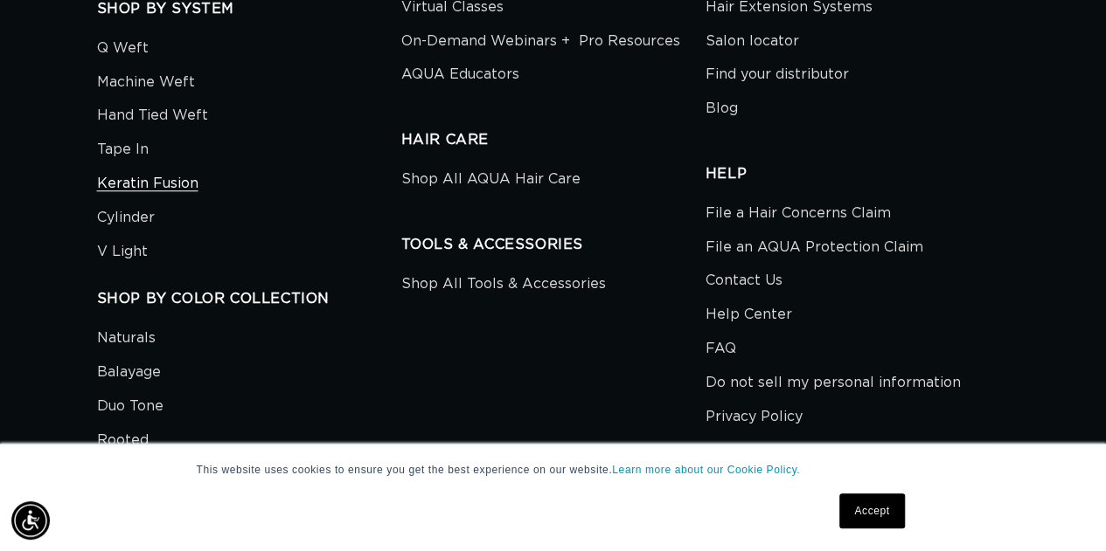
scroll to position [0, 981]
click at [146, 167] on link "Keratin Fusion" at bounding box center [147, 184] width 101 height 34
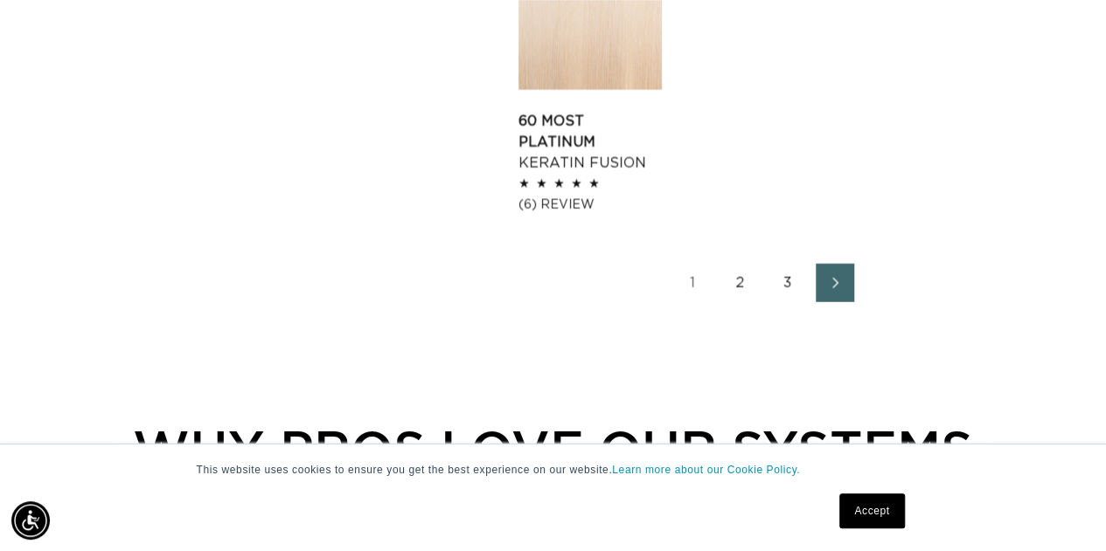
scroll to position [2622, 0]
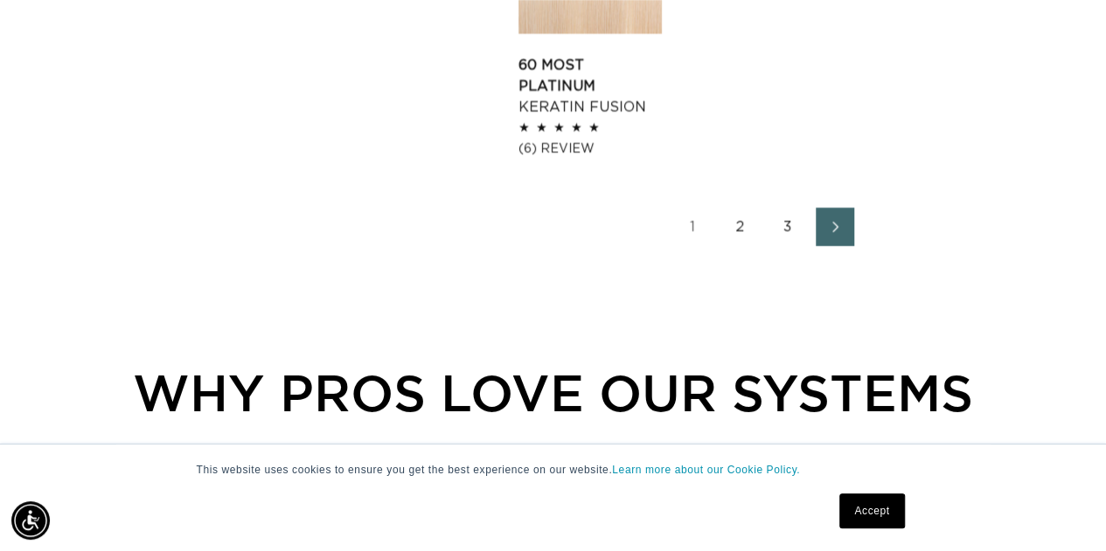
click at [747, 208] on link "2" at bounding box center [740, 227] width 38 height 38
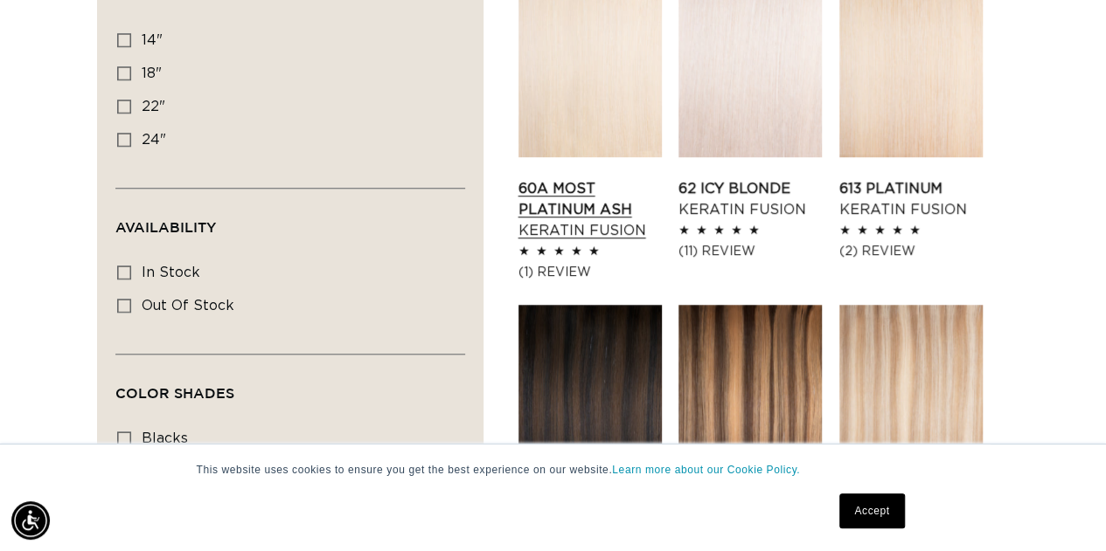
scroll to position [699, 0]
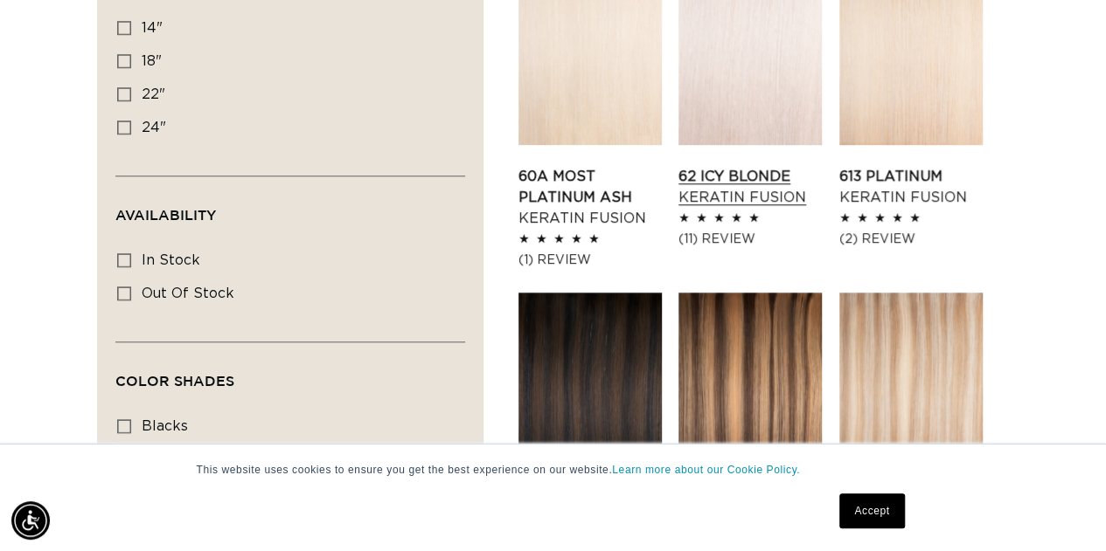
click at [725, 166] on link "62 Icy Blonde Keratin Fusion" at bounding box center [749, 187] width 143 height 42
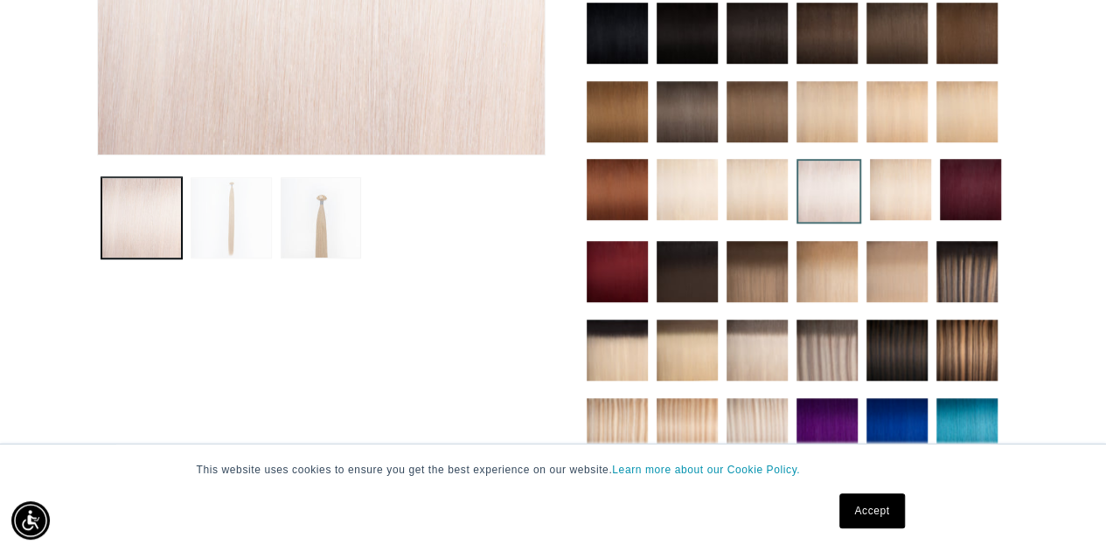
click at [235, 205] on button "Load image 2 in gallery view" at bounding box center [231, 217] width 81 height 81
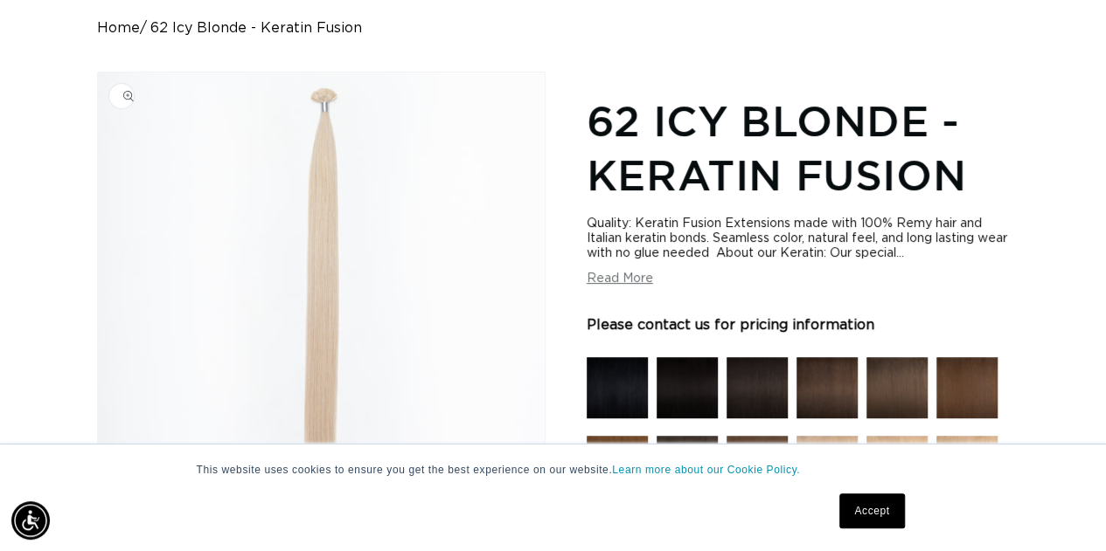
scroll to position [154, 0]
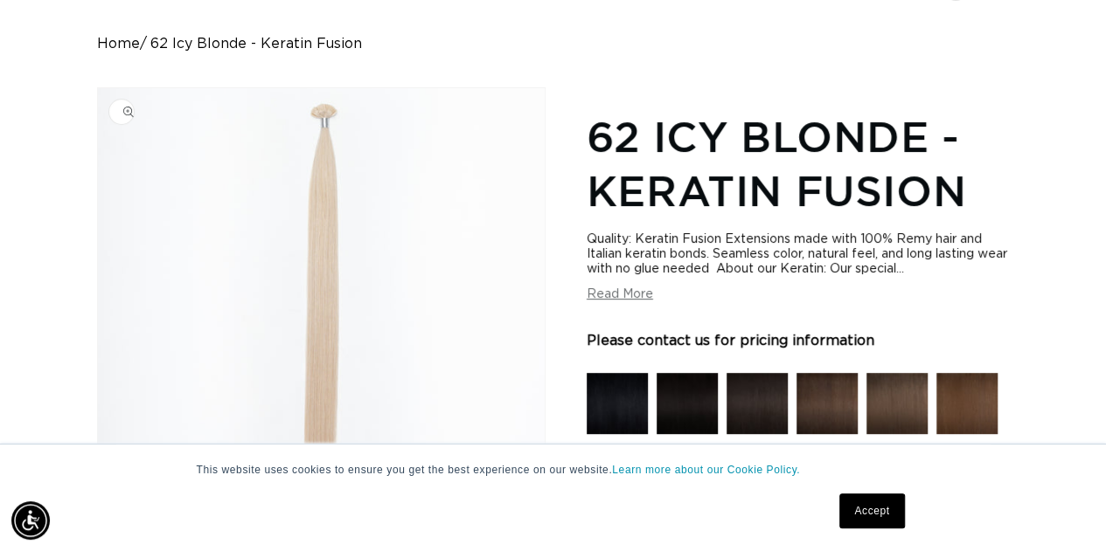
click at [324, 120] on img "Gallery Viewer" at bounding box center [321, 306] width 447 height 437
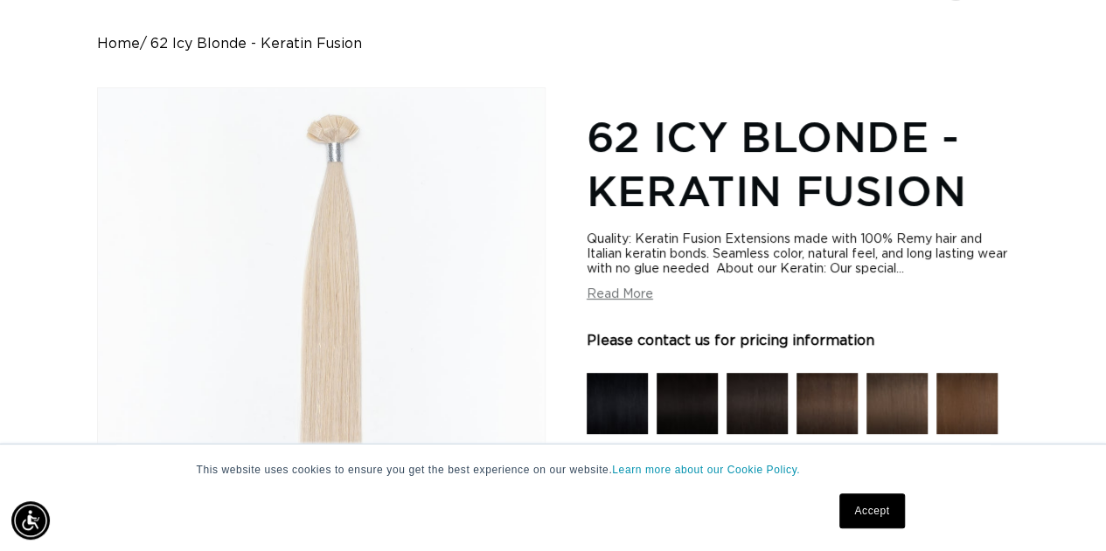
scroll to position [0, 0]
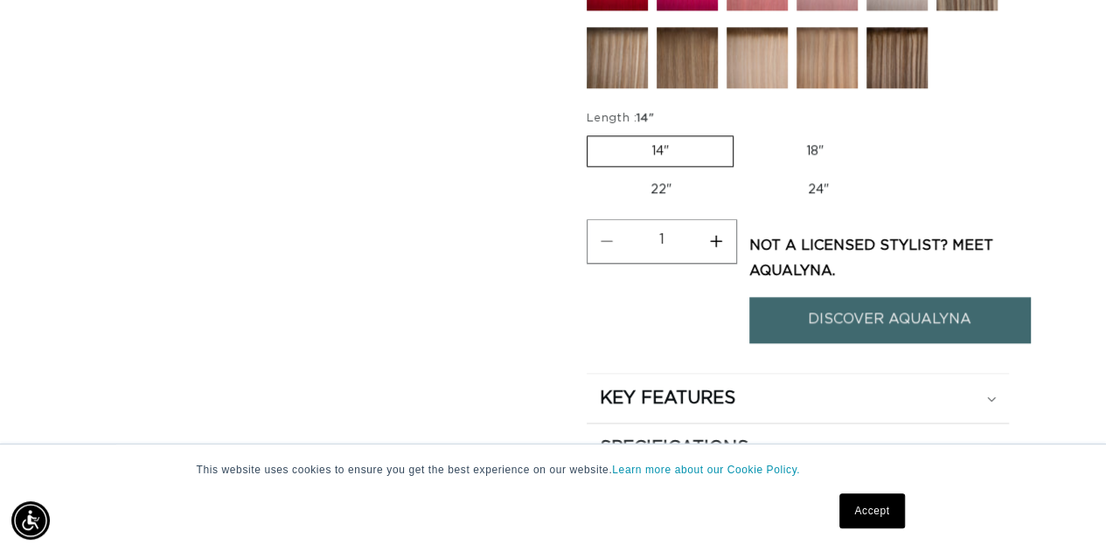
scroll to position [1028, 0]
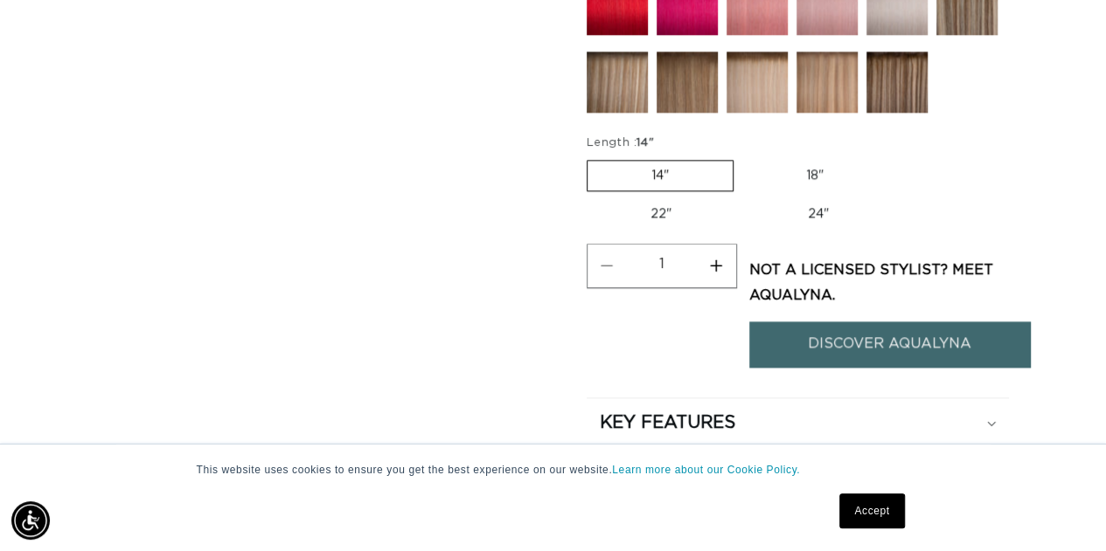
click at [818, 171] on label "18" Variant sold out or unavailable" at bounding box center [814, 176] width 145 height 30
click at [743, 157] on input "18" Variant sold out or unavailable" at bounding box center [742, 156] width 1 height 1
radio input "true"
click at [649, 213] on label "22" Variant sold out or unavailable" at bounding box center [660, 214] width 149 height 30
click at [896, 157] on input "22" Variant sold out or unavailable" at bounding box center [896, 156] width 1 height 1
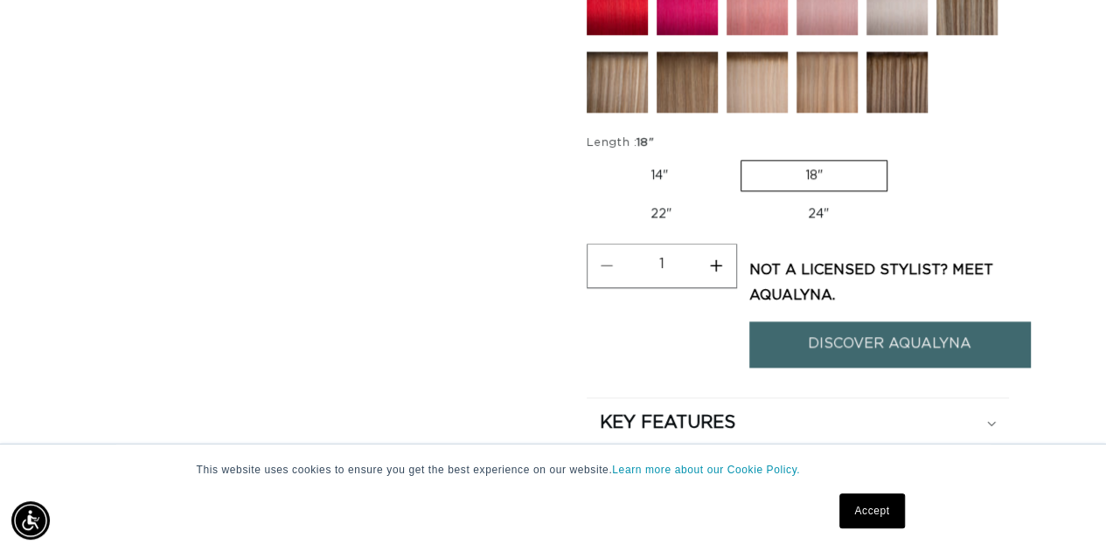
radio input "true"
click at [827, 200] on label "24" Variant sold out or unavailable" at bounding box center [820, 213] width 149 height 30
click at [746, 195] on input "24" Variant sold out or unavailable" at bounding box center [746, 194] width 1 height 1
radio input "true"
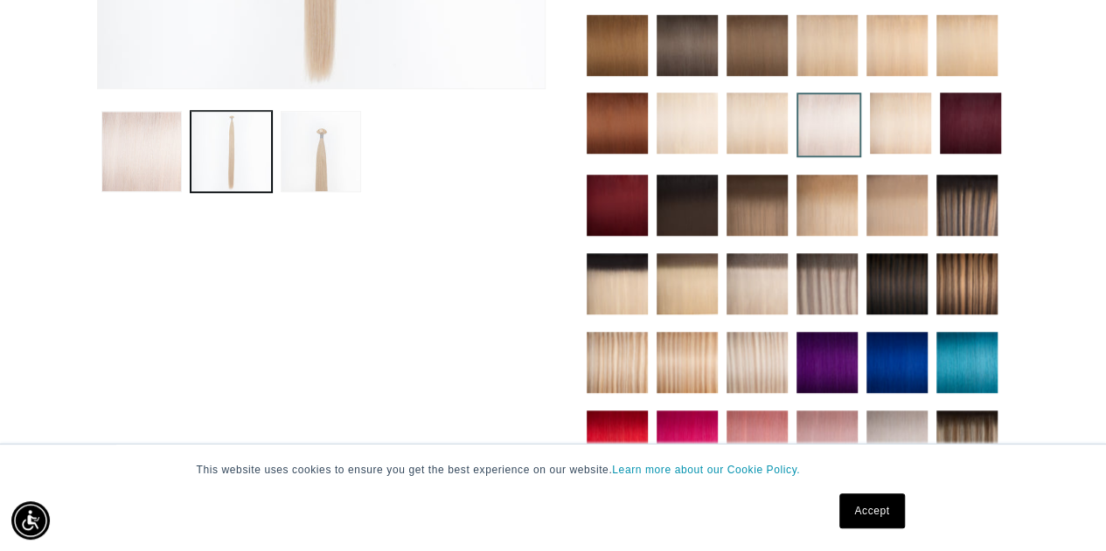
scroll to position [0, 1962]
click at [843, 124] on img at bounding box center [828, 125] width 65 height 65
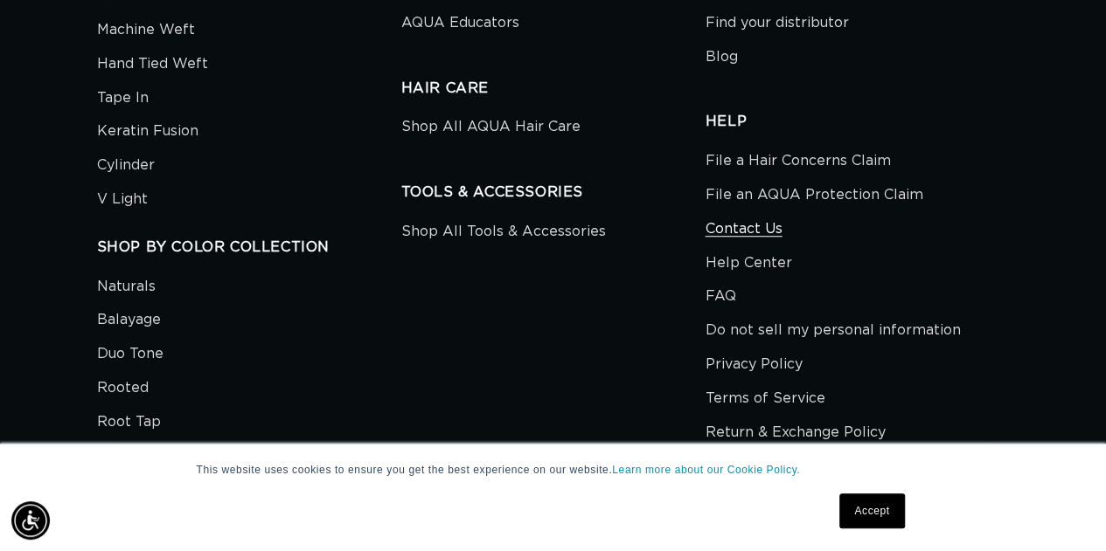
click at [762, 212] on link "Contact Us" at bounding box center [743, 229] width 77 height 34
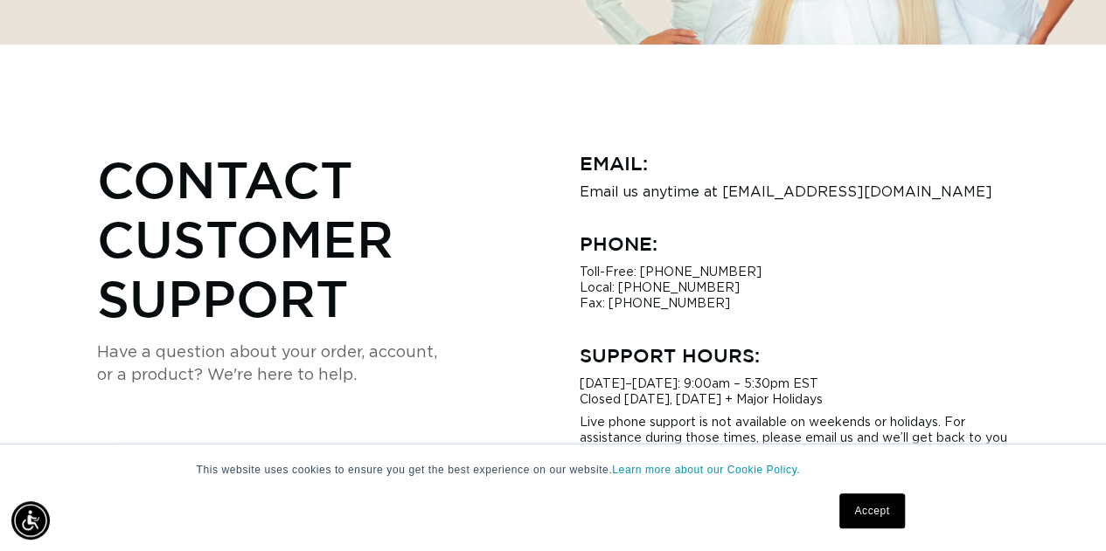
scroll to position [0, 1962]
click at [808, 194] on p "Email us anytime at [EMAIL_ADDRESS][DOMAIN_NAME]" at bounding box center [794, 192] width 430 height 16
click at [752, 191] on p "Email us anytime at [EMAIL_ADDRESS][DOMAIN_NAME]" at bounding box center [794, 192] width 430 height 16
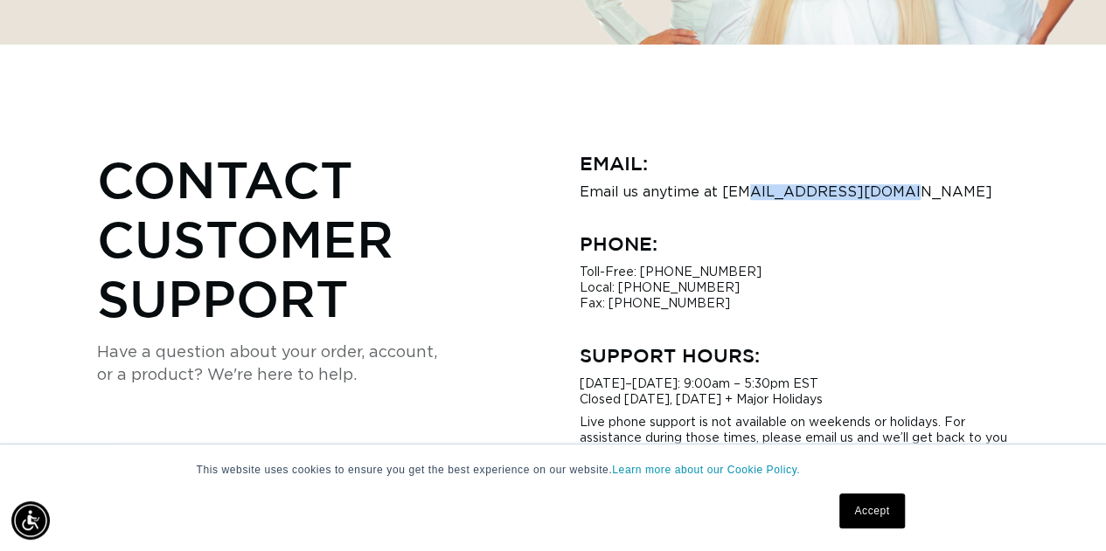
click at [752, 191] on p "Email us anytime at hi@aquahairextensions.com" at bounding box center [794, 192] width 430 height 16
click at [872, 197] on p "Email us anytime at hi@aquahairextensions.com" at bounding box center [794, 192] width 430 height 16
drag, startPoint x: 910, startPoint y: 187, endPoint x: 717, endPoint y: 202, distance: 193.7
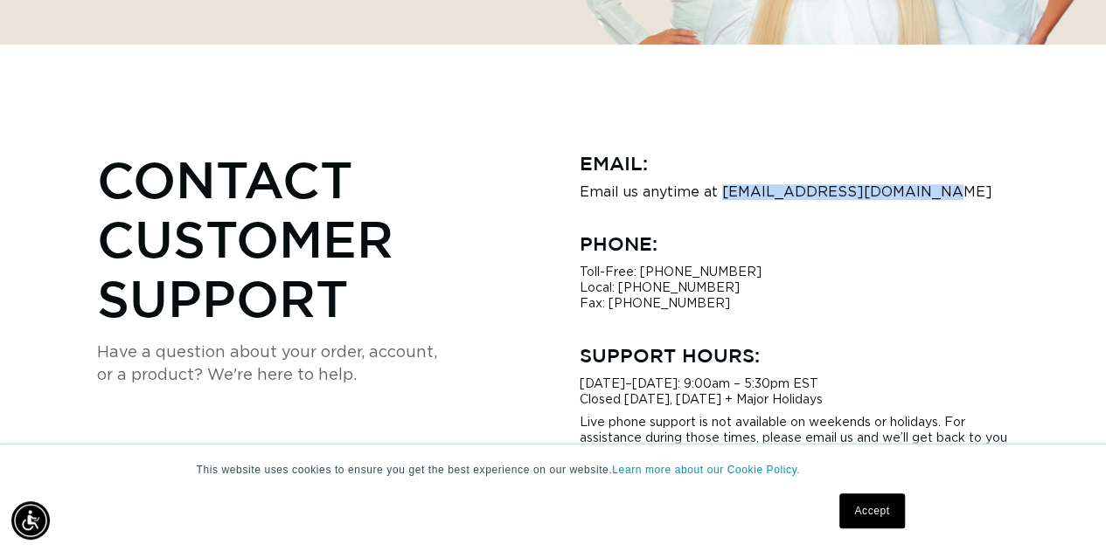
click at [717, 202] on div "Email: Email us anytime at hi@aquahairextensions.com Phone: Toll-Free: 1-877-58…" at bounding box center [794, 305] width 430 height 313
copy p "hi@aquahairextensions.com"
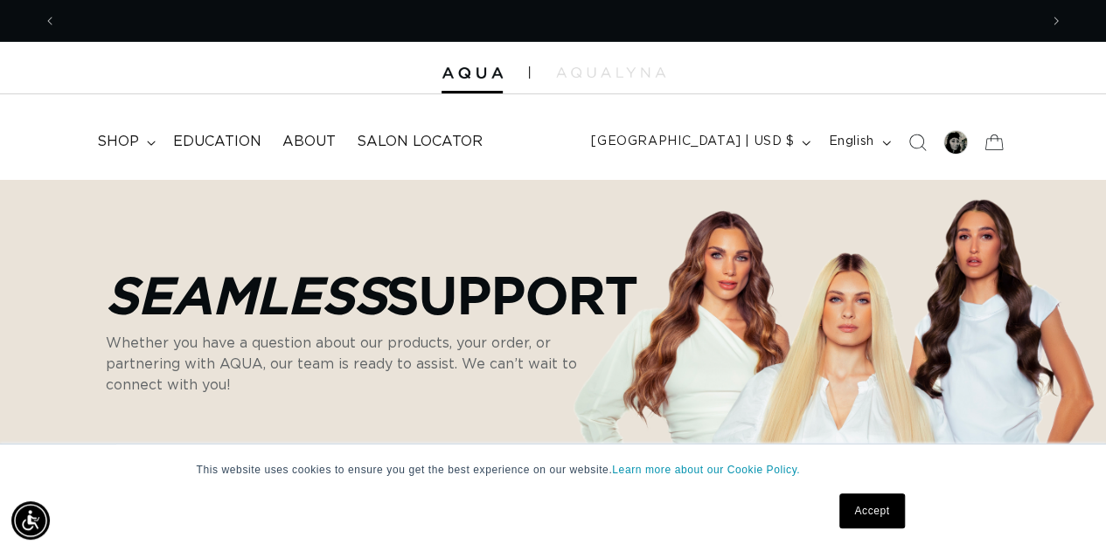
scroll to position [0, 981]
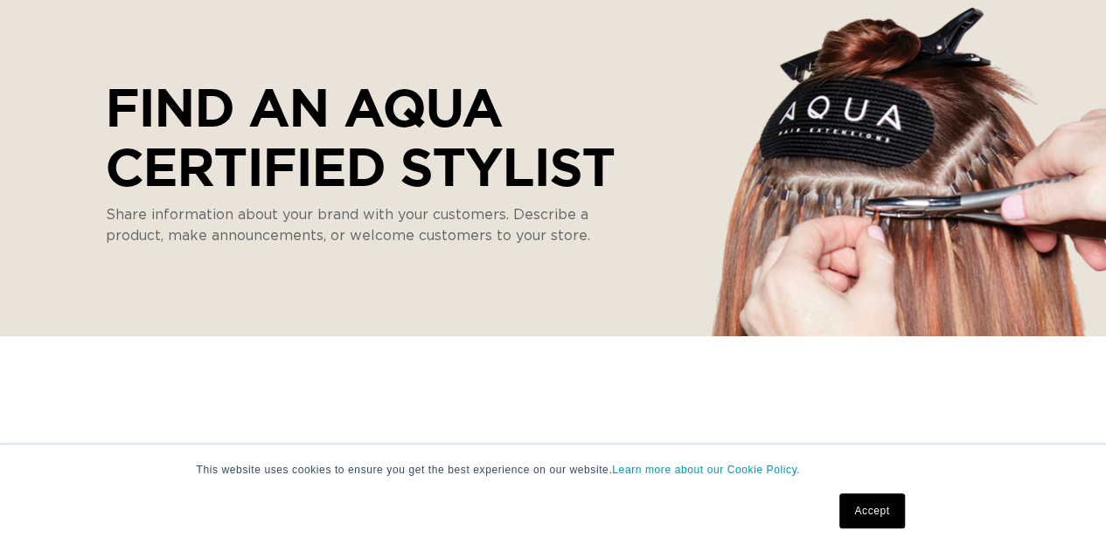
scroll to position [262, 0]
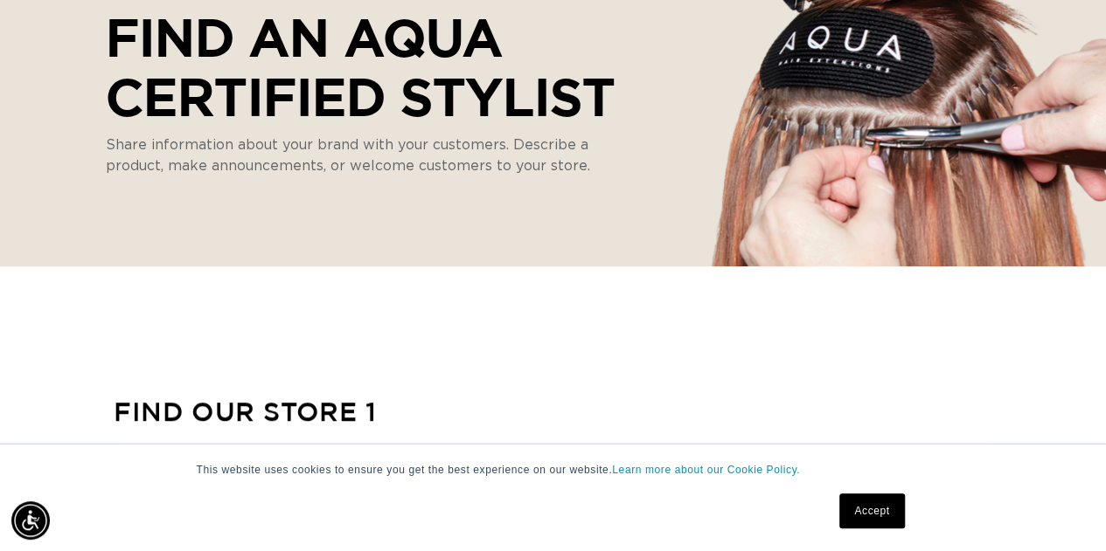
select select "m"
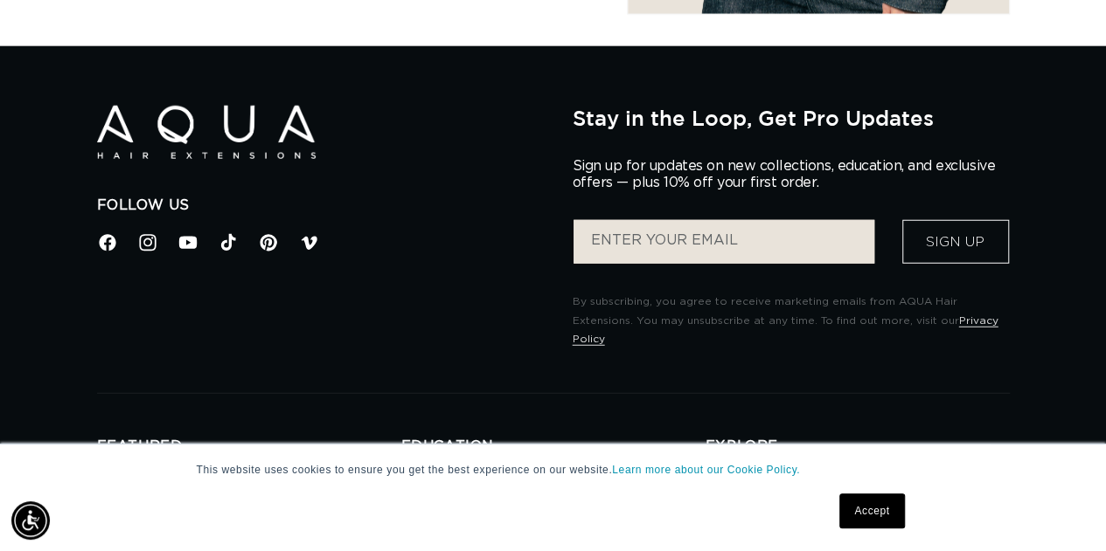
scroll to position [0, 0]
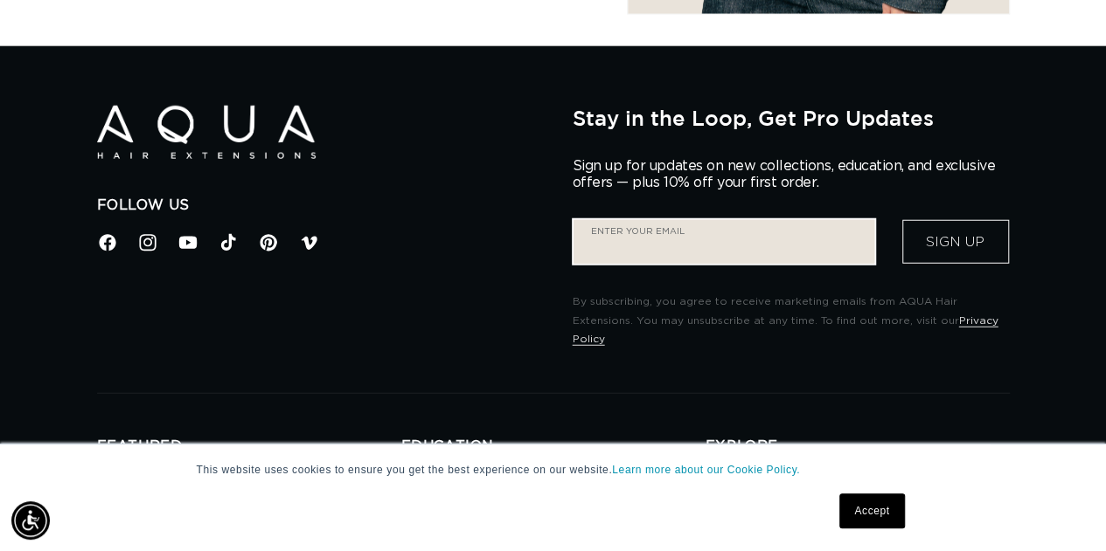
click at [683, 230] on input "Enter your email" at bounding box center [723, 242] width 301 height 44
type input "Hair.byyana16@gmail.com"
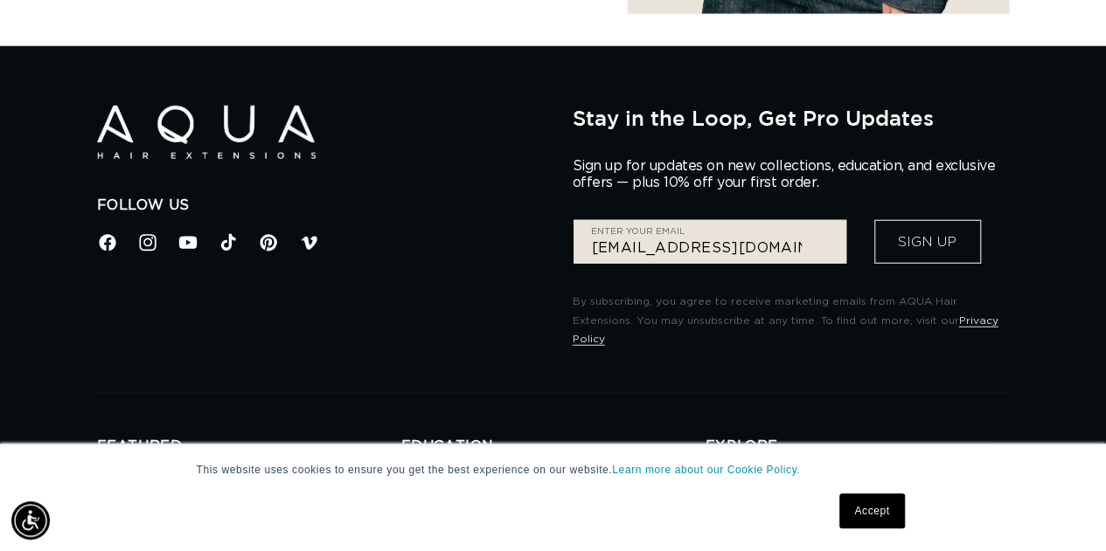
click at [969, 238] on button "Sign Up" at bounding box center [927, 242] width 107 height 44
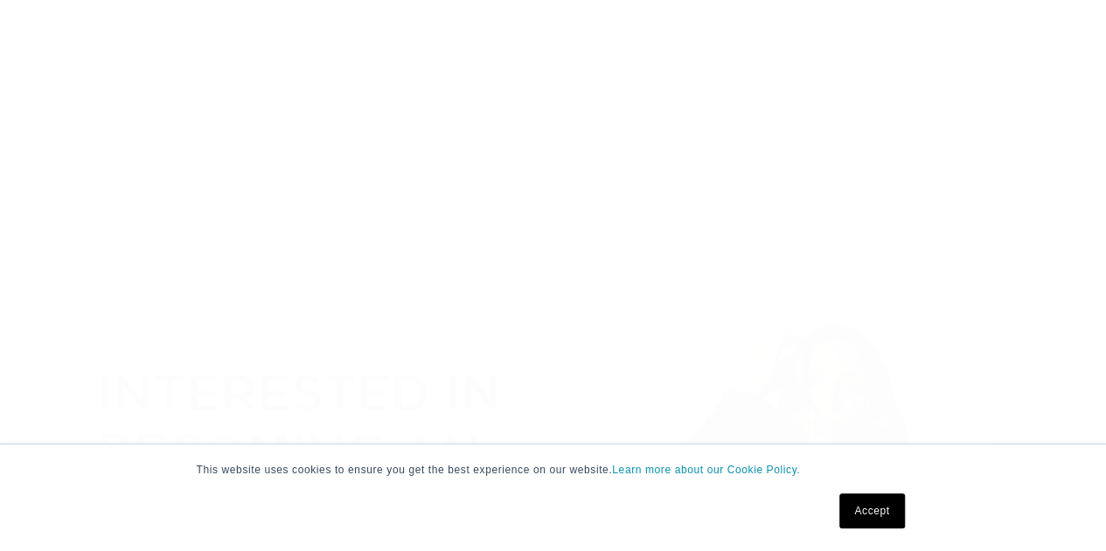
scroll to position [2503, 0]
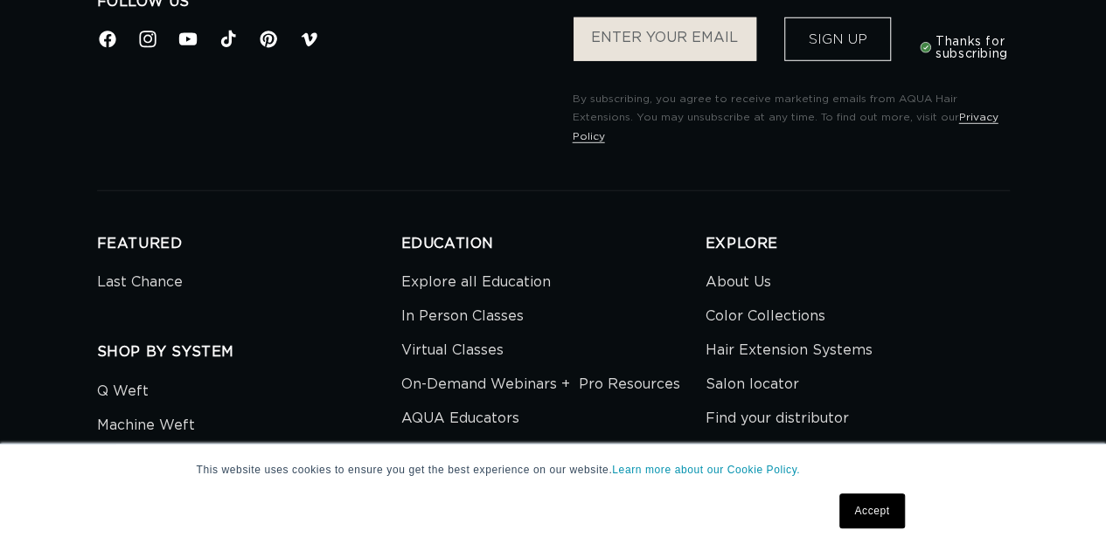
select select "m"
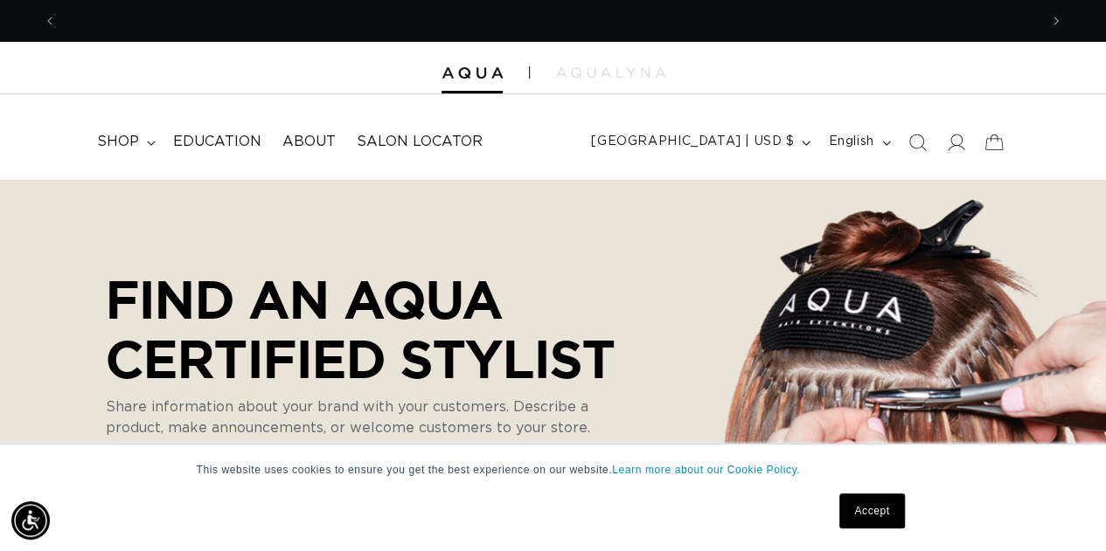
scroll to position [0, 0]
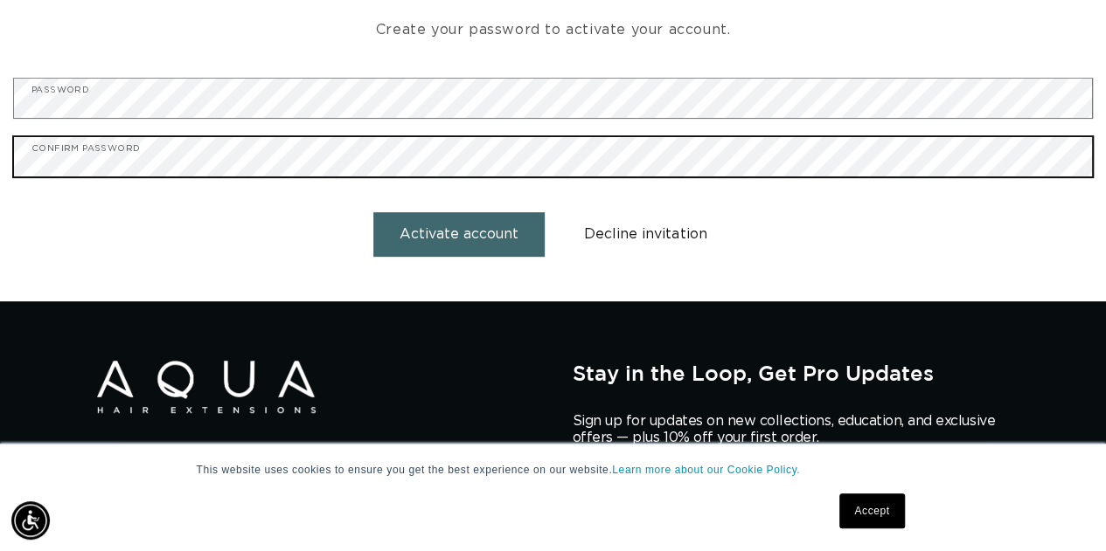
scroll to position [262, 0]
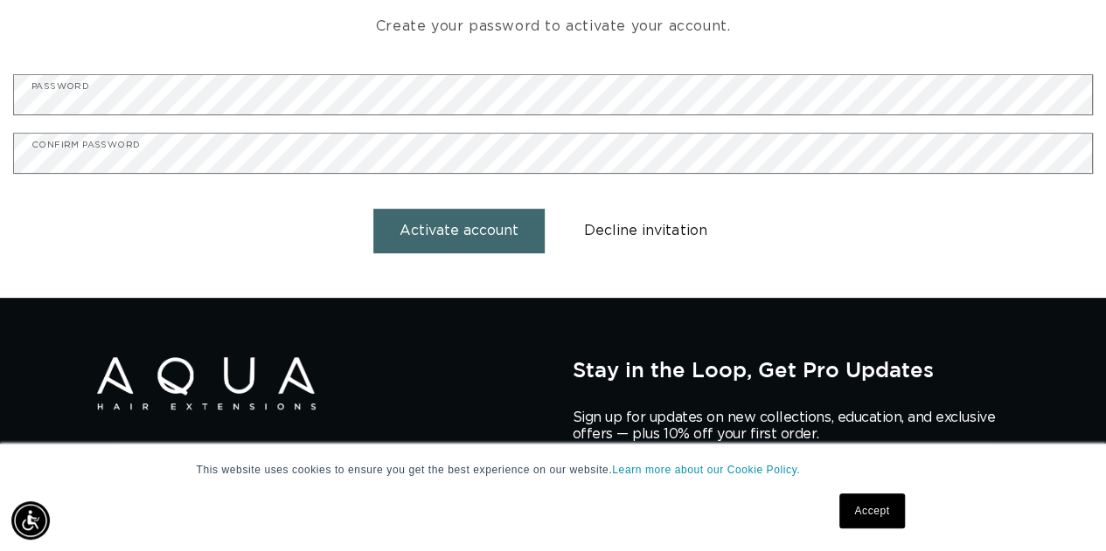
click at [434, 240] on button "Activate account" at bounding box center [458, 231] width 171 height 45
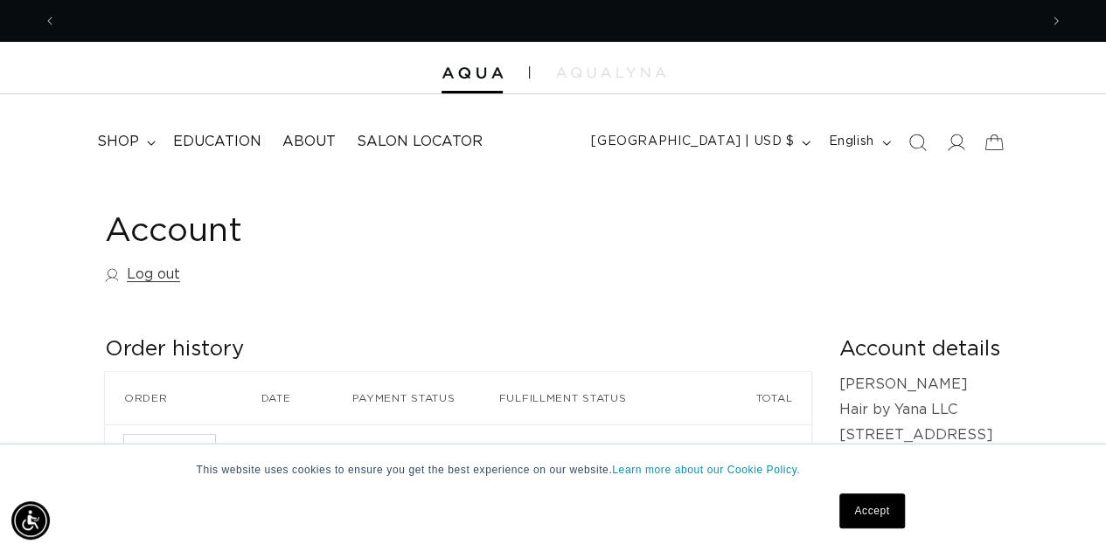
scroll to position [0, 1962]
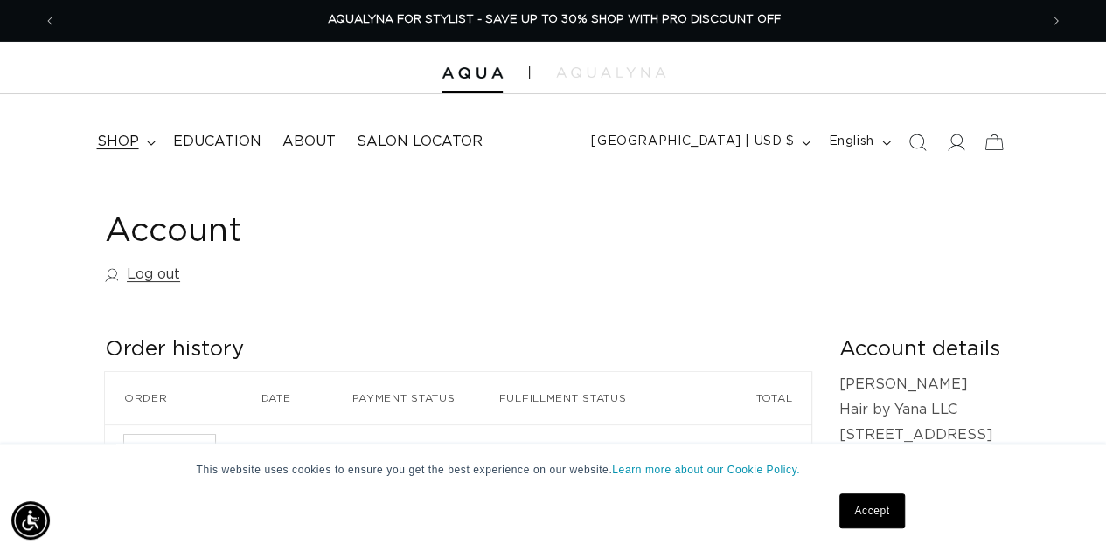
click at [128, 142] on span "shop" at bounding box center [118, 142] width 42 height 18
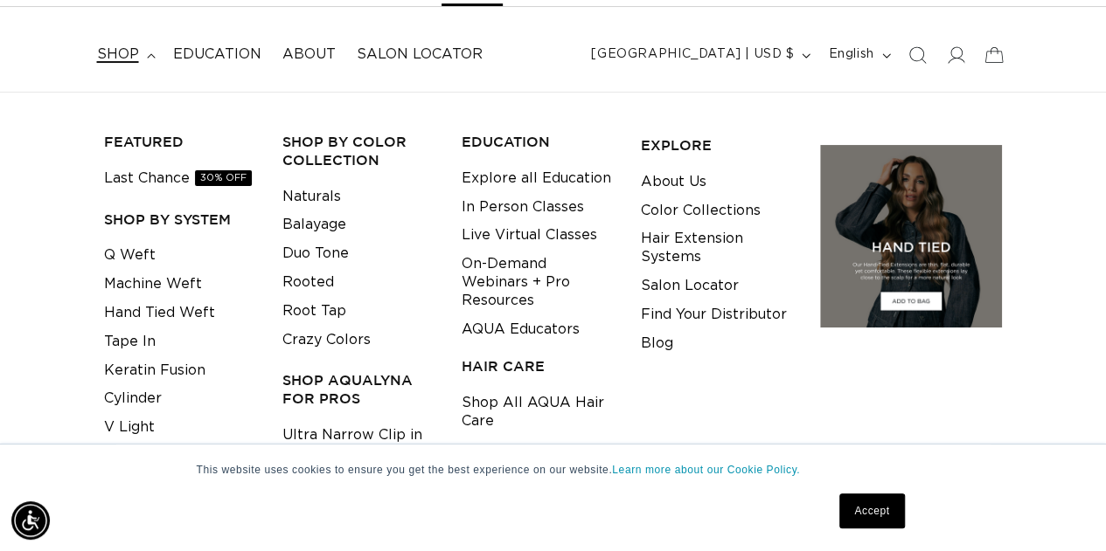
scroll to position [0, 0]
click at [170, 372] on link "Keratin Fusion" at bounding box center [154, 371] width 101 height 29
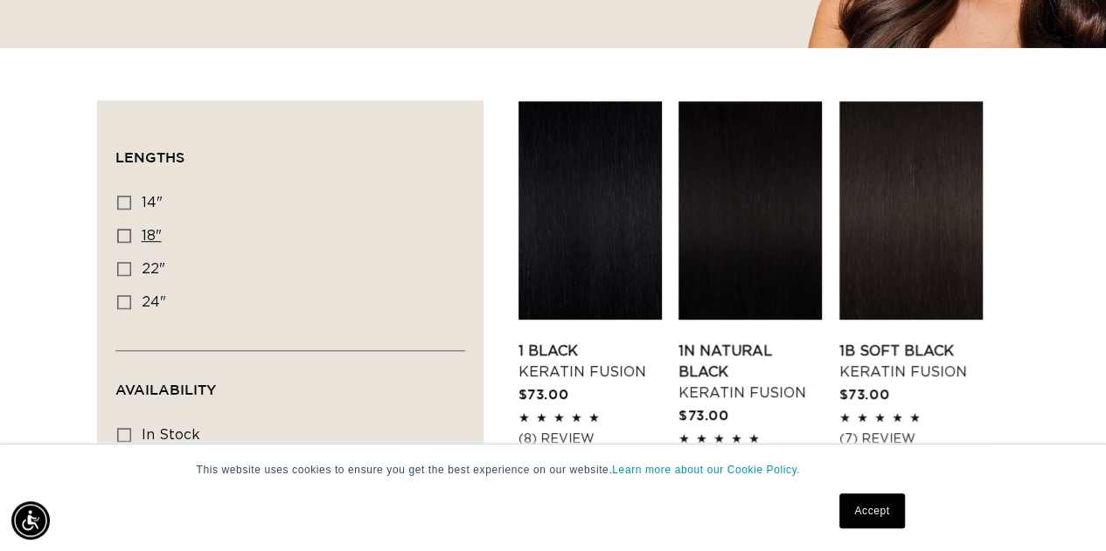
scroll to position [0, 981]
click at [121, 244] on label "18" 18" (47 products)" at bounding box center [285, 236] width 336 height 33
click at [121, 243] on input "18" 18" (47 products)" at bounding box center [124, 236] width 14 height 14
checkbox input "true"
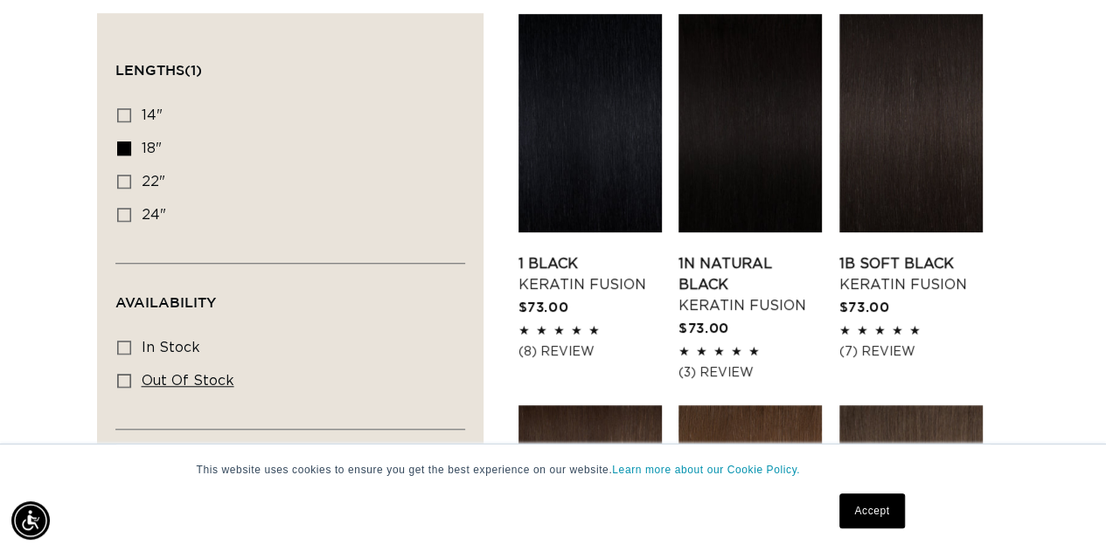
scroll to position [699, 0]
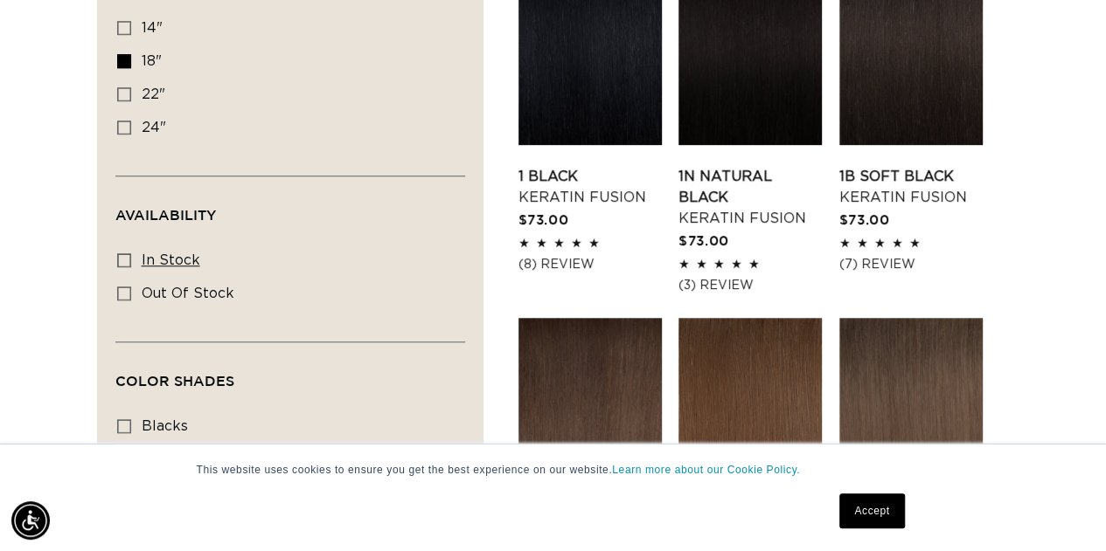
click at [120, 253] on icon at bounding box center [124, 260] width 14 height 14
click at [120, 253] on input "In stock In stock (44 products)" at bounding box center [124, 260] width 14 height 14
checkbox input "true"
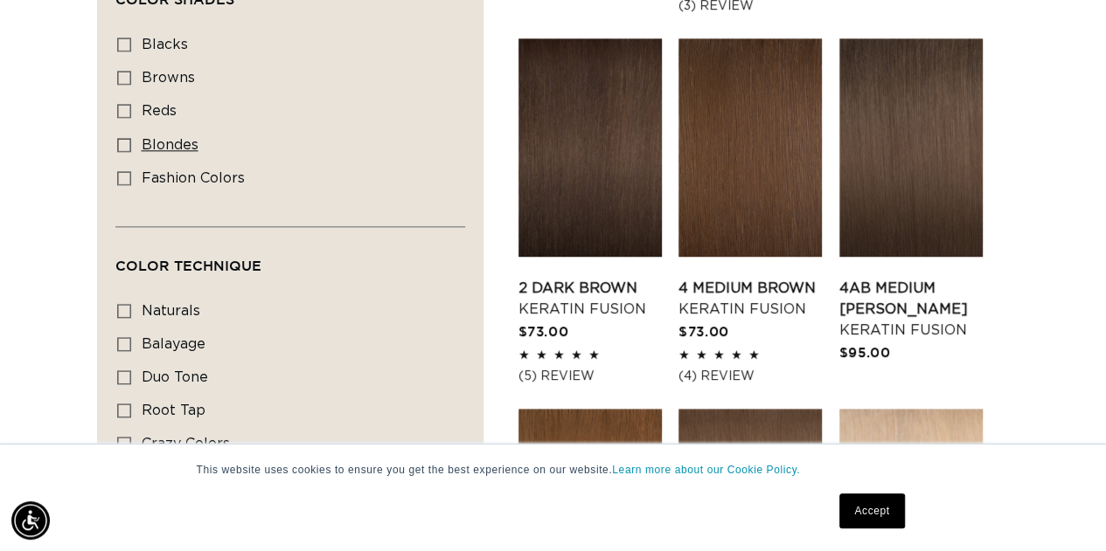
click at [122, 142] on icon at bounding box center [124, 145] width 14 height 14
click at [122, 142] on input "blondes blondes (25 products)" at bounding box center [124, 145] width 14 height 14
checkbox input "true"
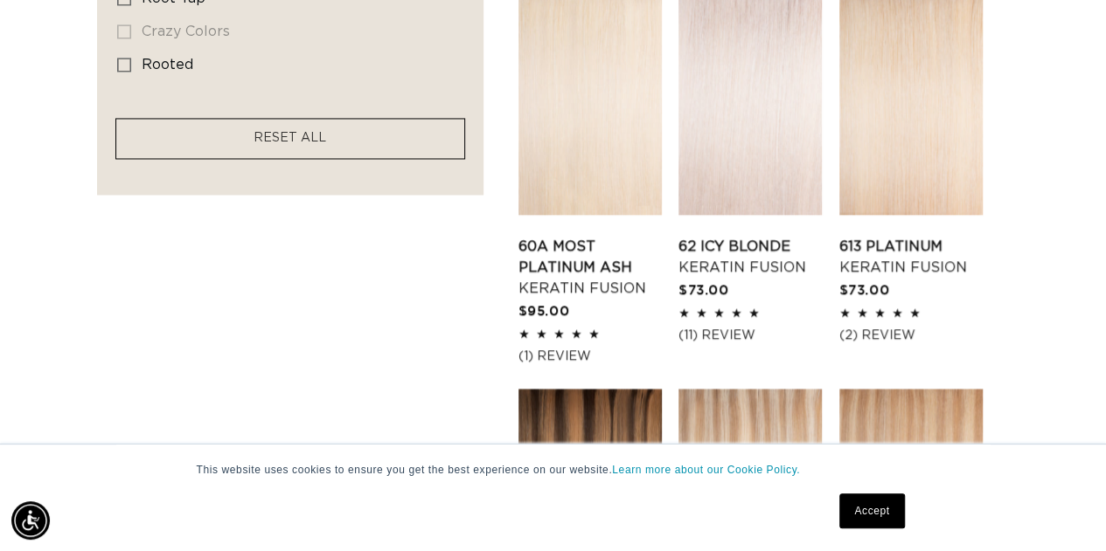
scroll to position [0, 1962]
click at [759, 236] on link "62 Icy Blonde Keratin Fusion" at bounding box center [749, 257] width 143 height 42
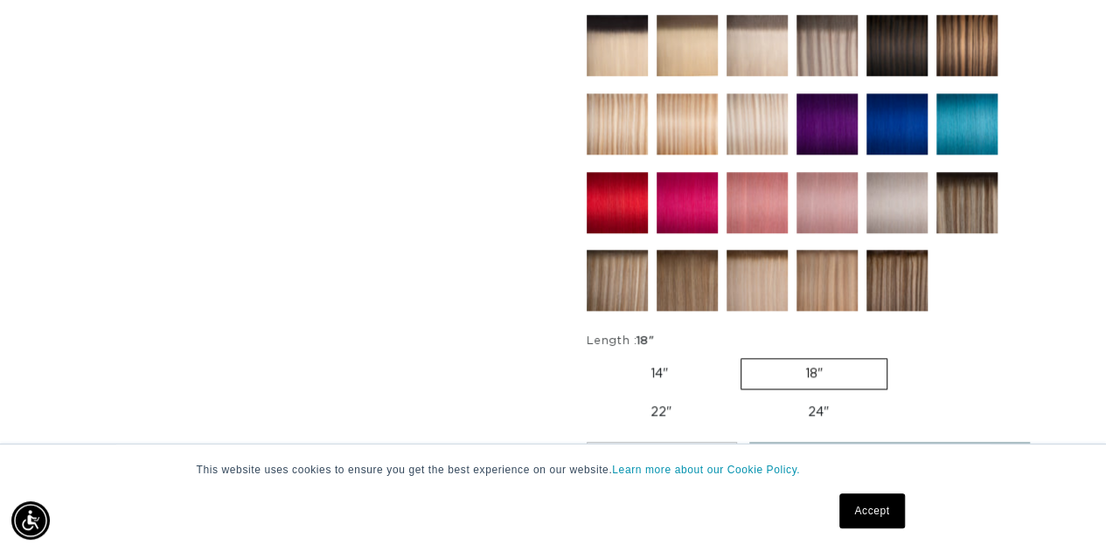
scroll to position [1049, 0]
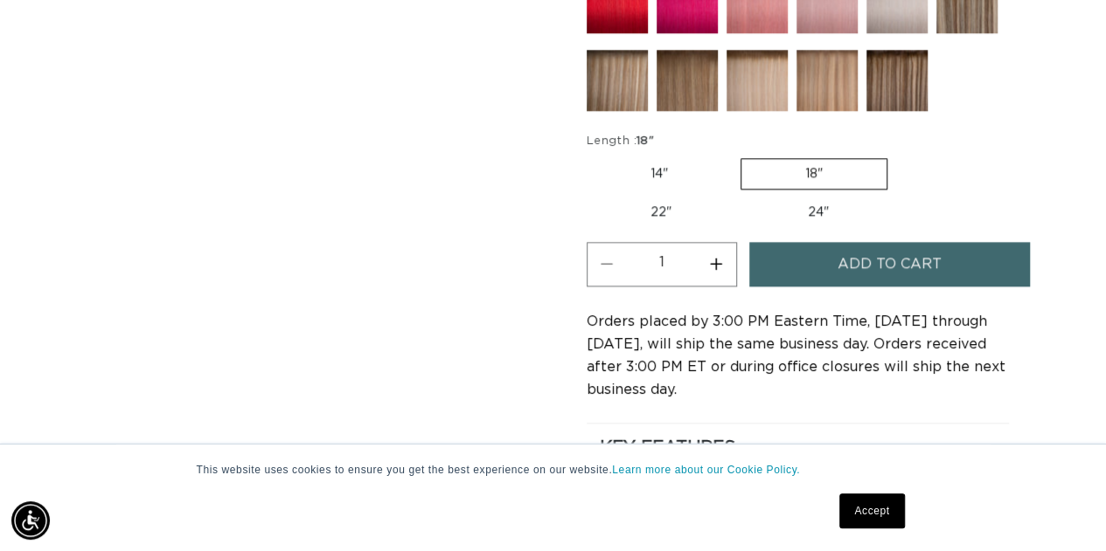
click at [647, 205] on label "22" Variant sold out or unavailable" at bounding box center [660, 213] width 149 height 30
click at [896, 156] on input "22" Variant sold out or unavailable" at bounding box center [896, 155] width 1 height 1
radio input "true"
